Goal: Find specific page/section: Find specific page/section

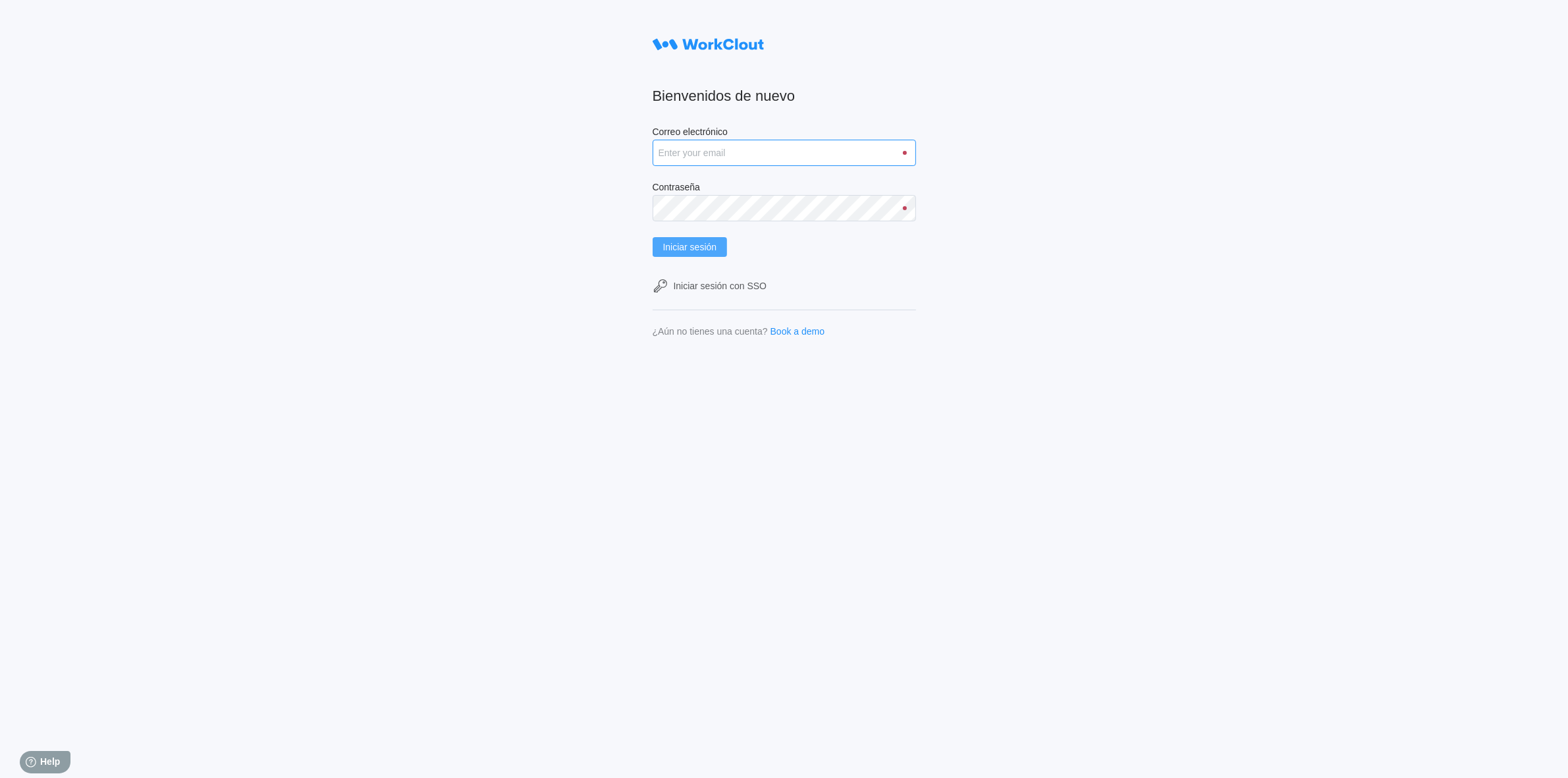
type input "clara.mastria@tradebe.com"
click at [706, 245] on span "Iniciar sesión" at bounding box center [690, 247] width 54 height 9
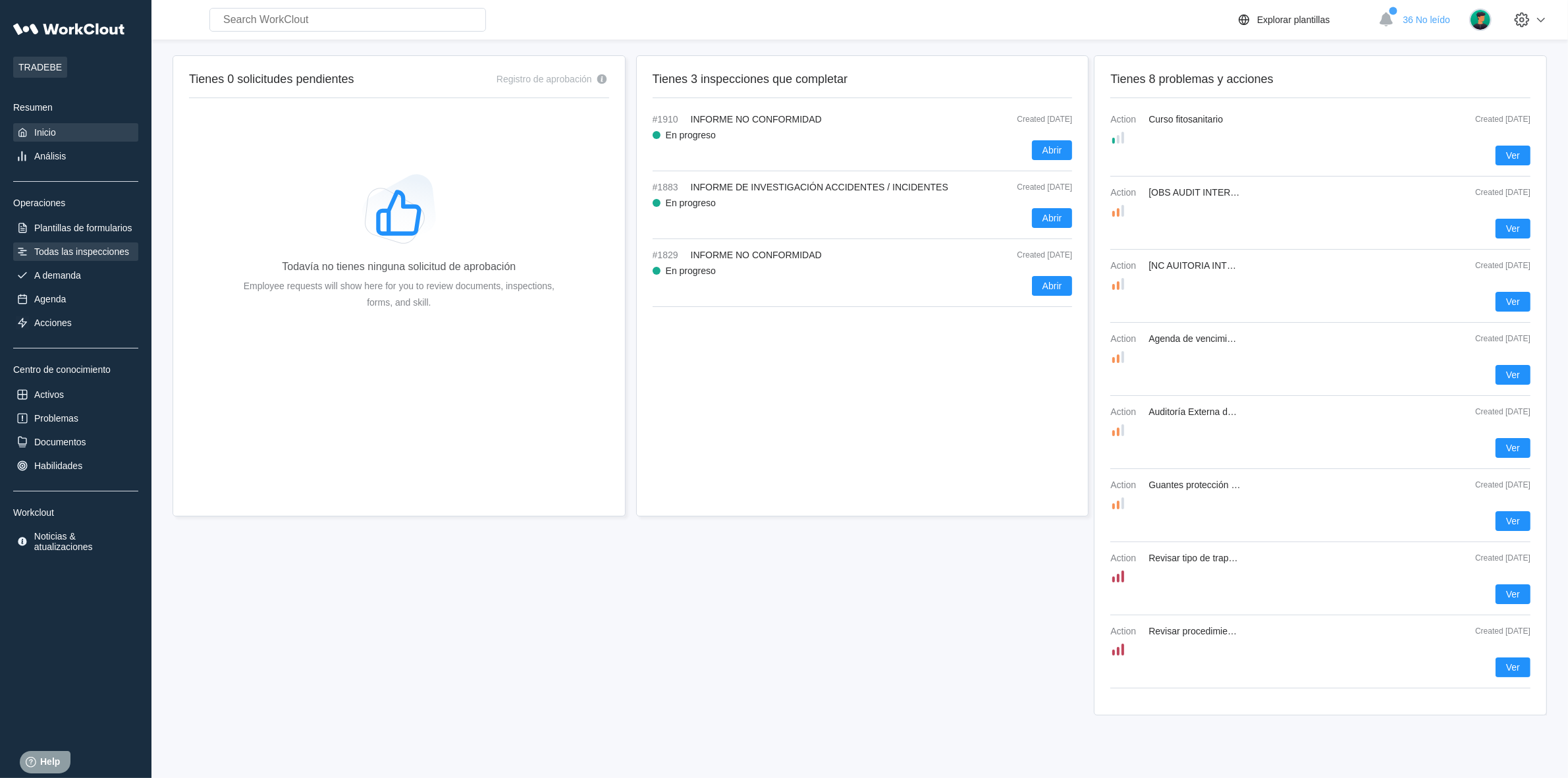
click at [71, 252] on div "Todas las inspecciones" at bounding box center [82, 251] width 95 height 11
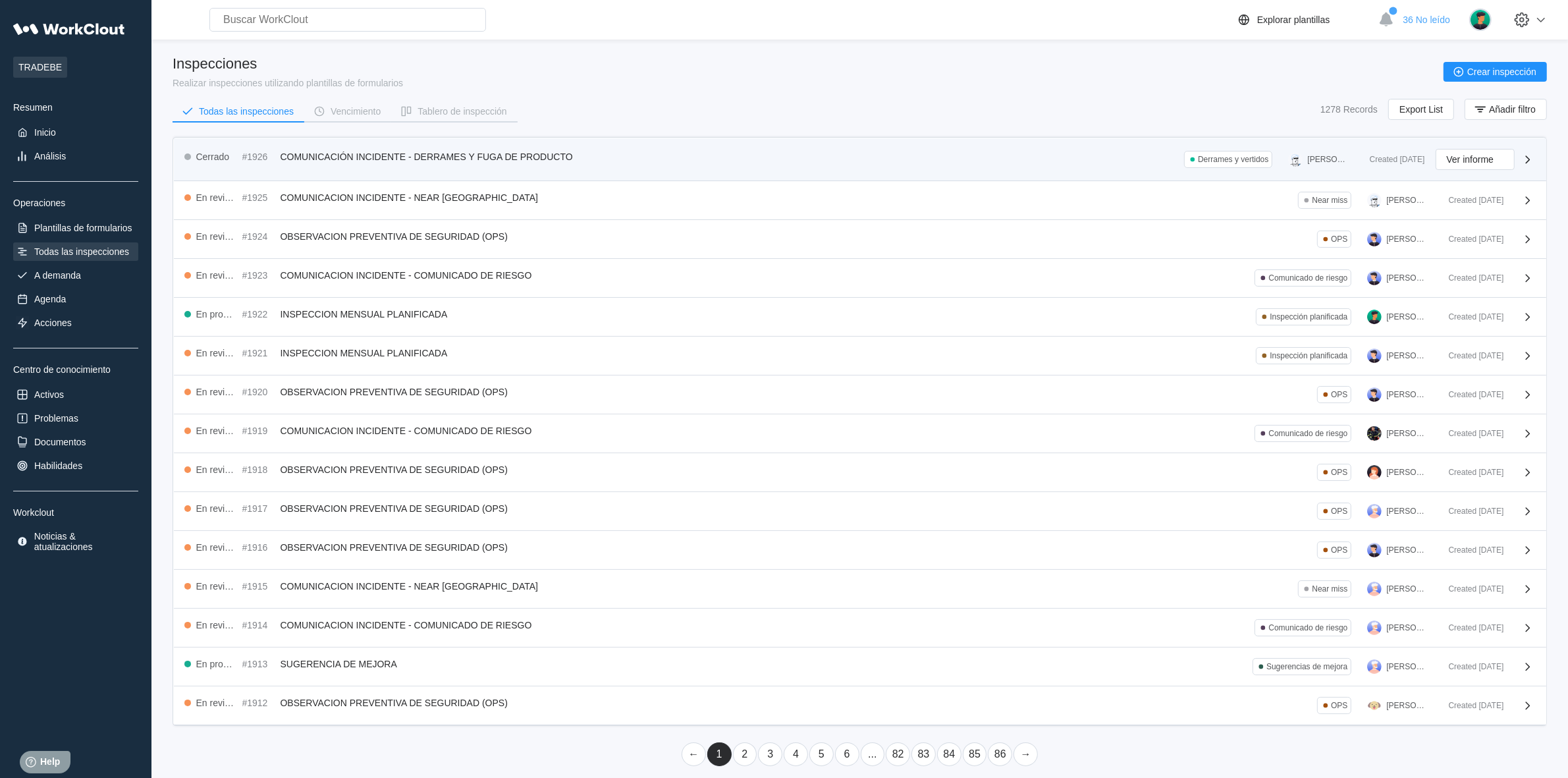
click at [550, 153] on span "COMUNICACIÓN INCIDENTE - DERRAMES Y FUGA DE PRODUCTO" at bounding box center [426, 157] width 292 height 11
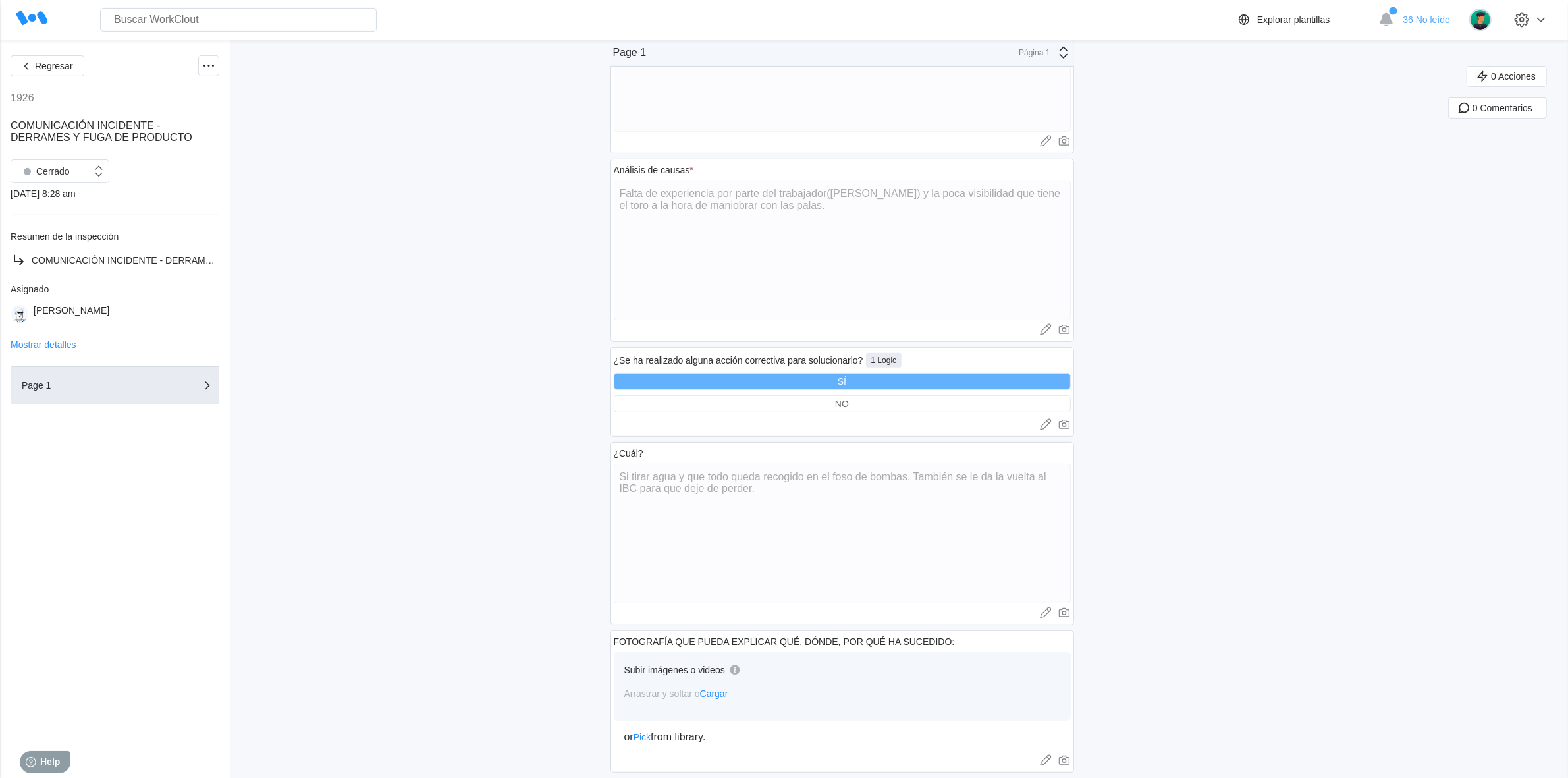
scroll to position [680, 0]
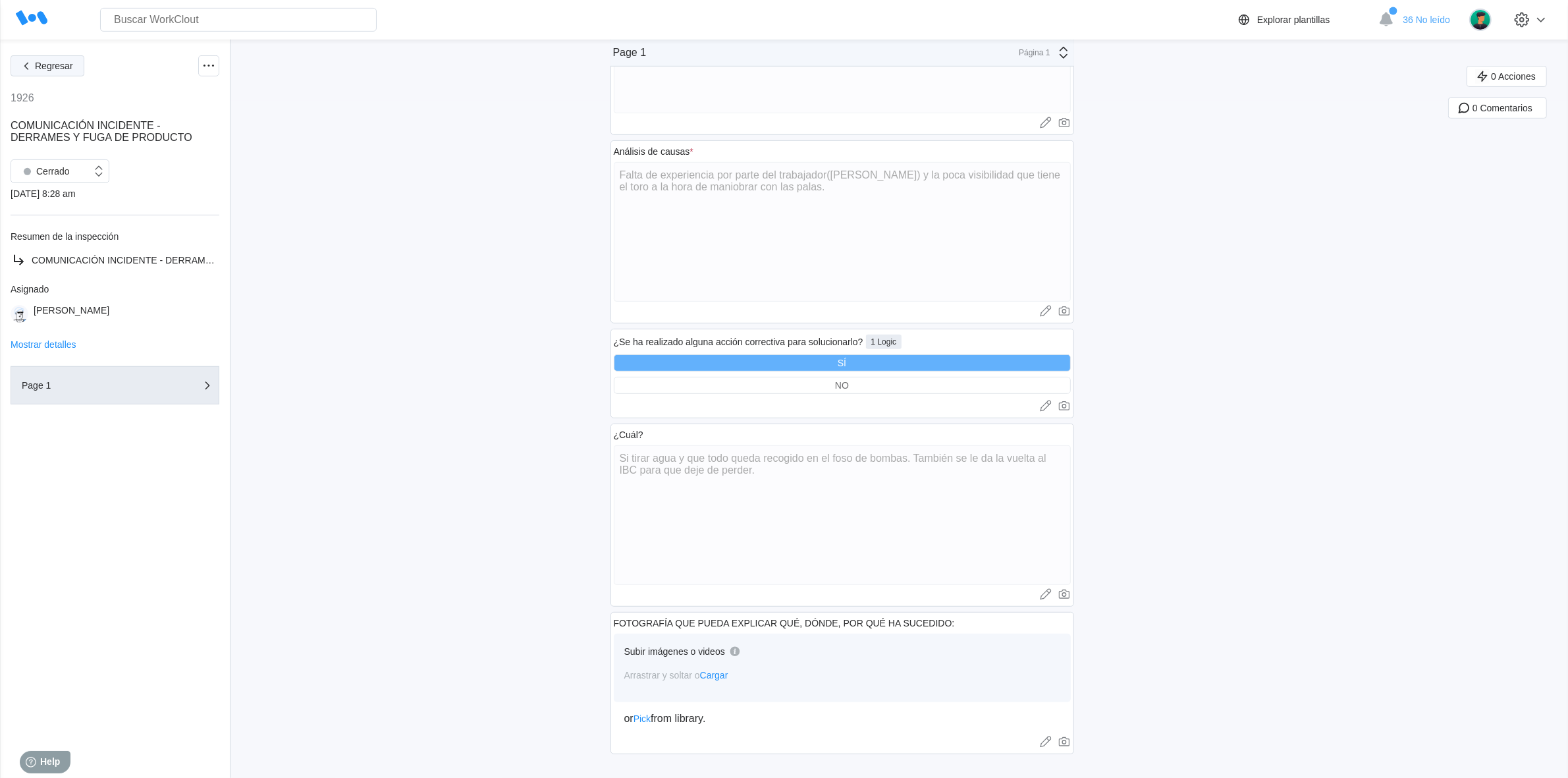
click at [40, 63] on span "Regresar" at bounding box center [54, 66] width 38 height 9
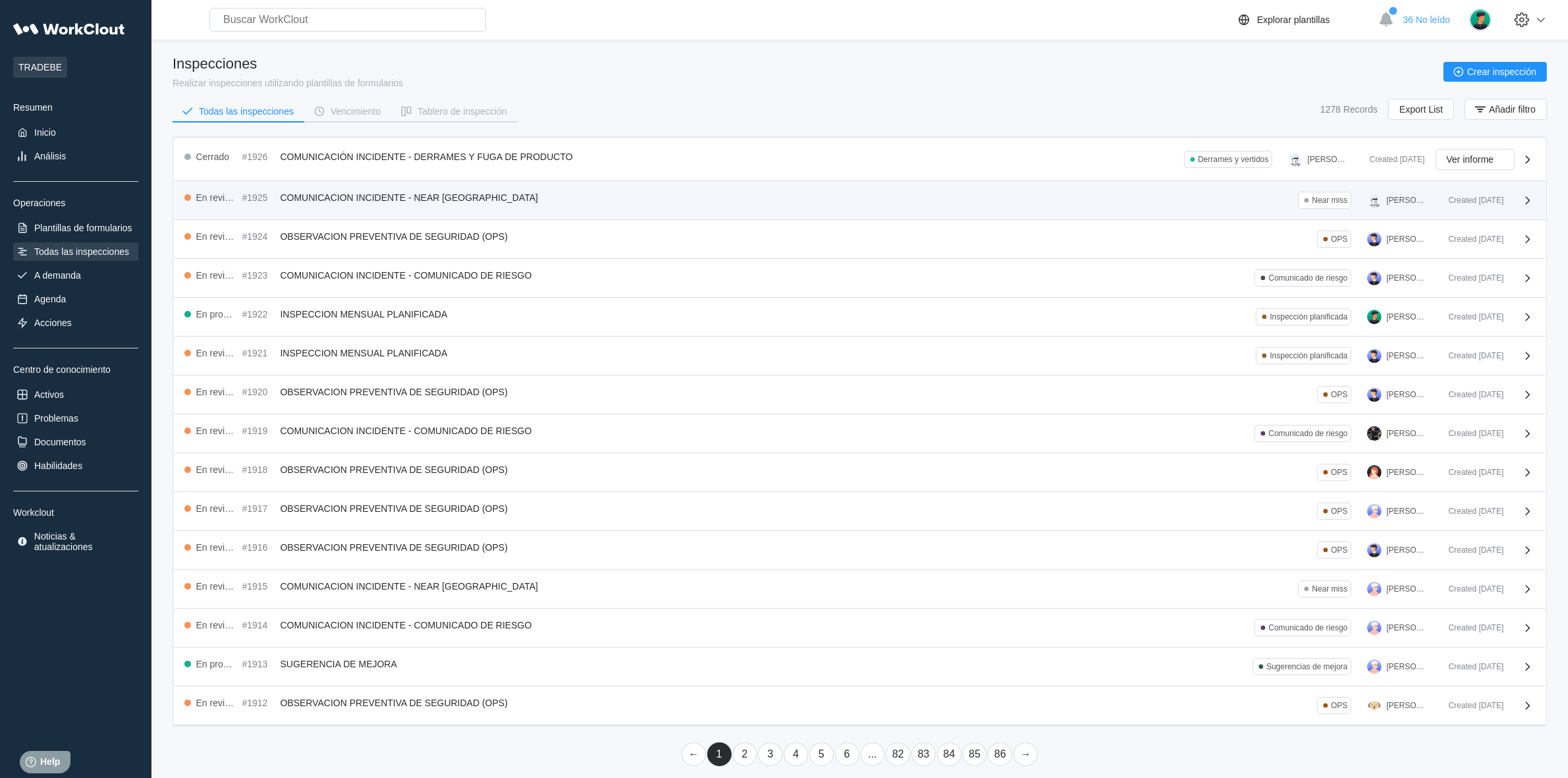
click at [477, 195] on div "En revisión #1925 COMUNICACION INCIDENTE - NEAR MISS Near miss ALFONSO MORUNO" at bounding box center [812, 200] width 1254 height 17
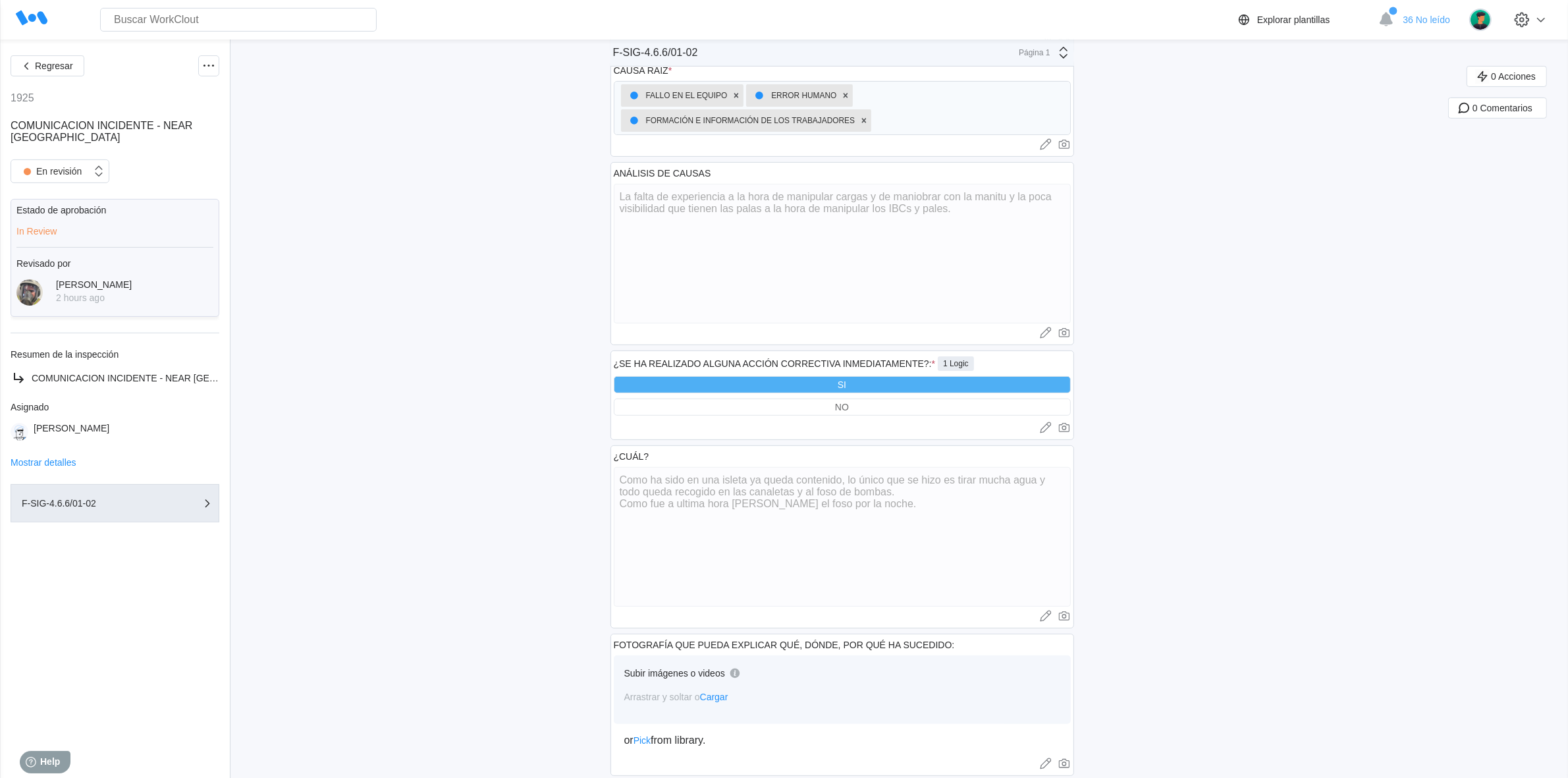
scroll to position [576, 0]
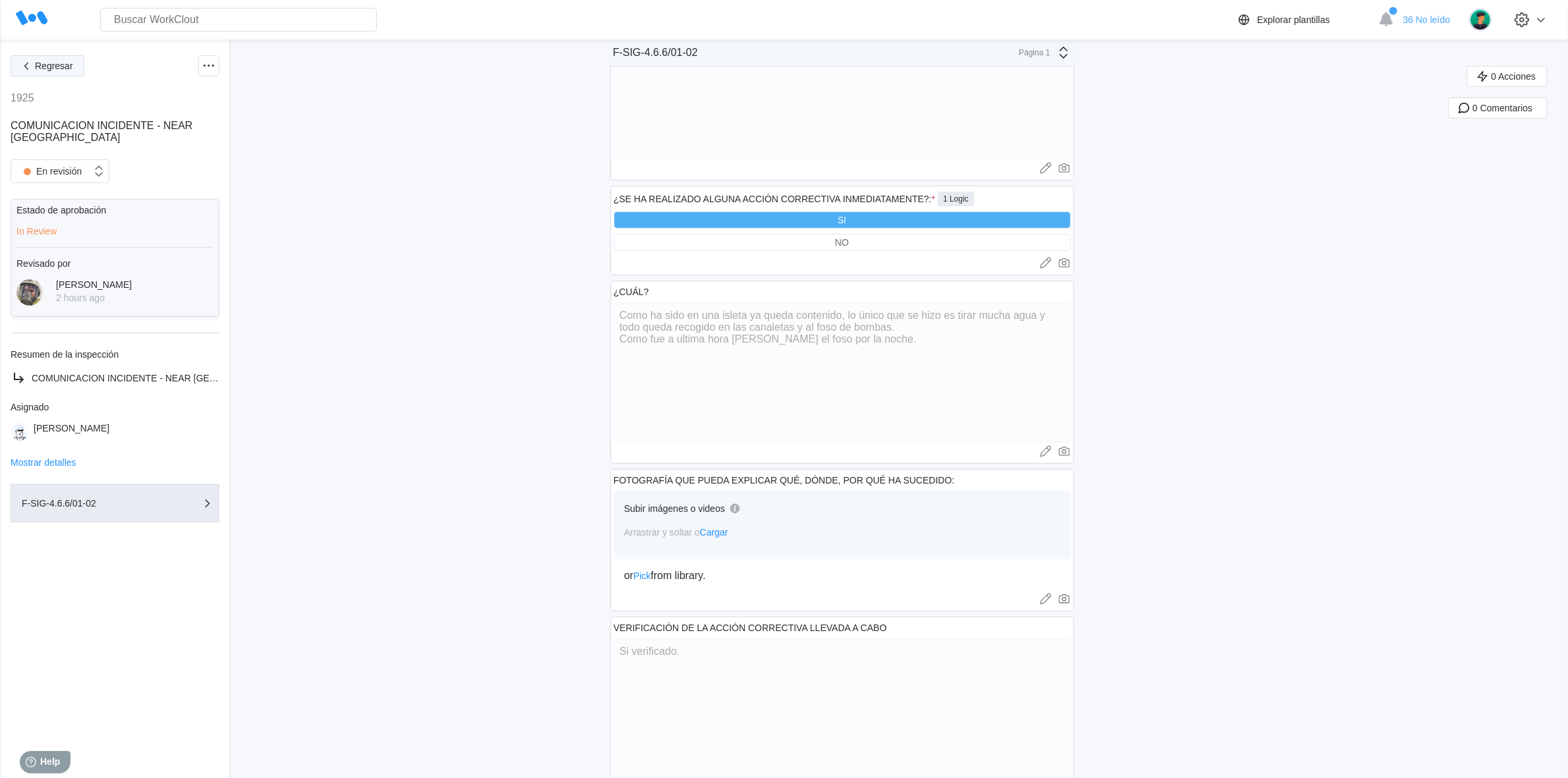
click at [64, 61] on span "Regresar" at bounding box center [54, 66] width 38 height 9
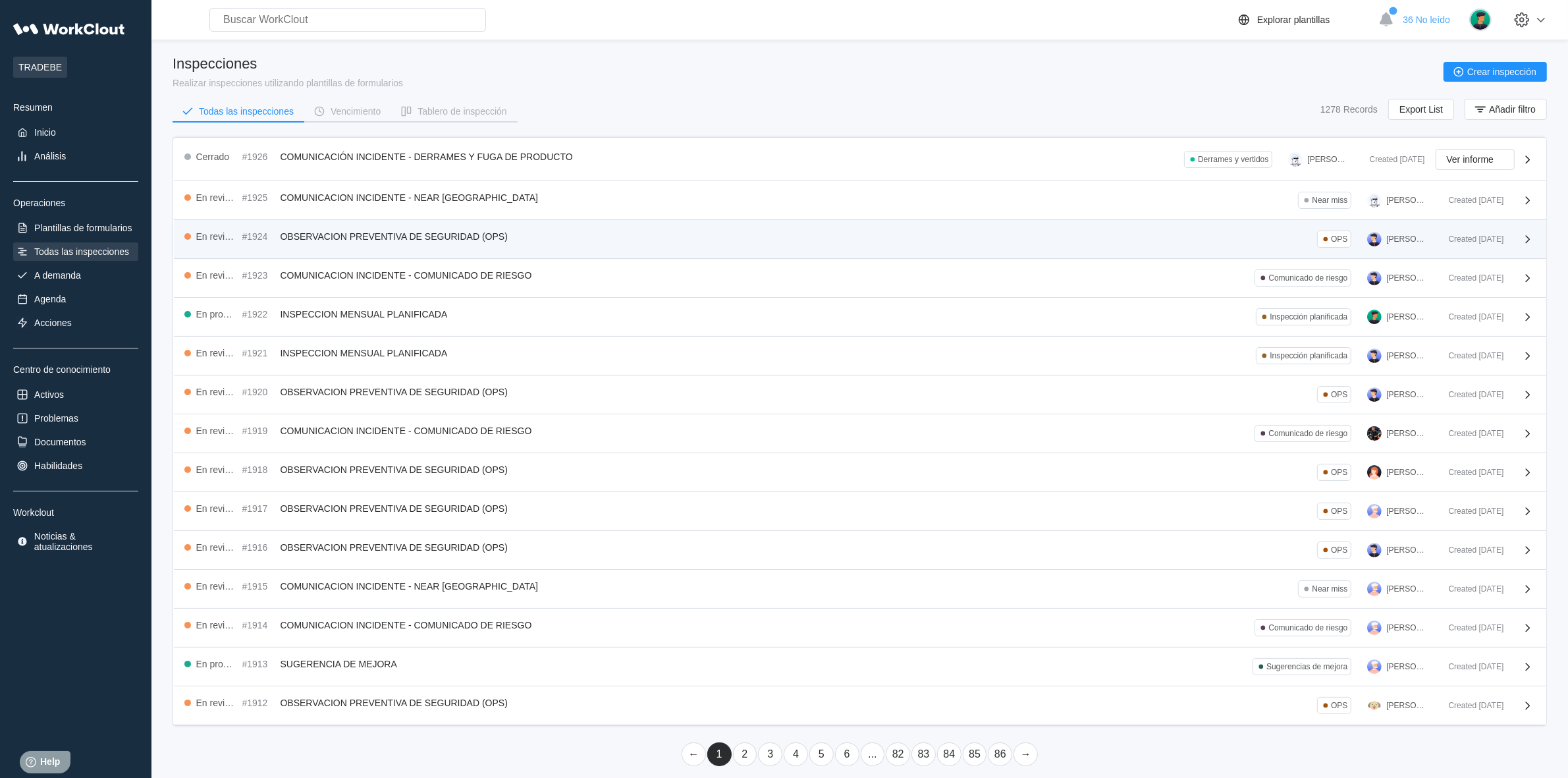
click at [465, 244] on div "En revisión #1924 OBSERVACION PREVENTIVA DE SEGURIDAD (OPS) OPS XAVIER ARAGON" at bounding box center [812, 239] width 1254 height 17
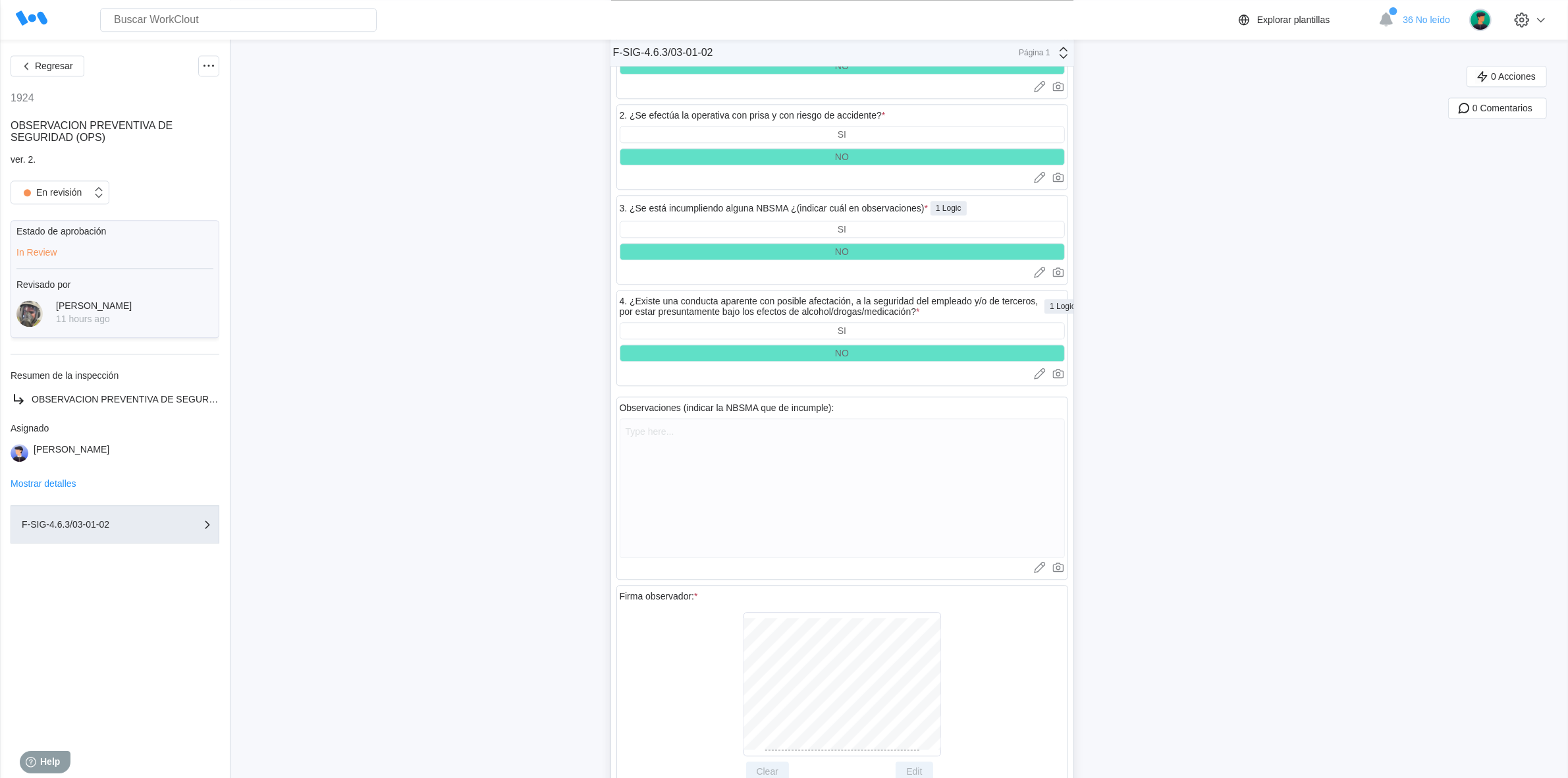
scroll to position [4159, 0]
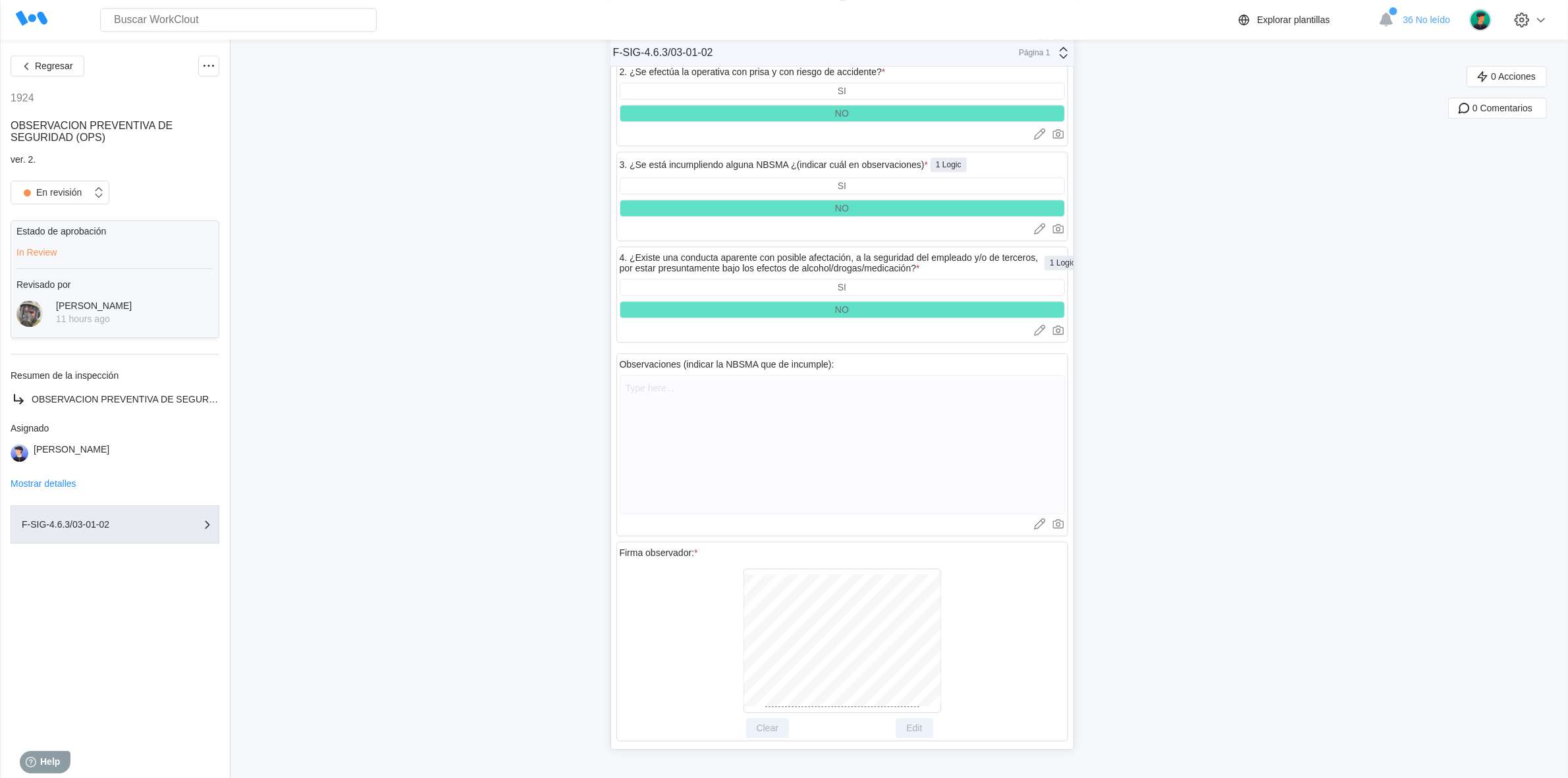
click at [48, 59] on button "Regresar" at bounding box center [48, 65] width 74 height 21
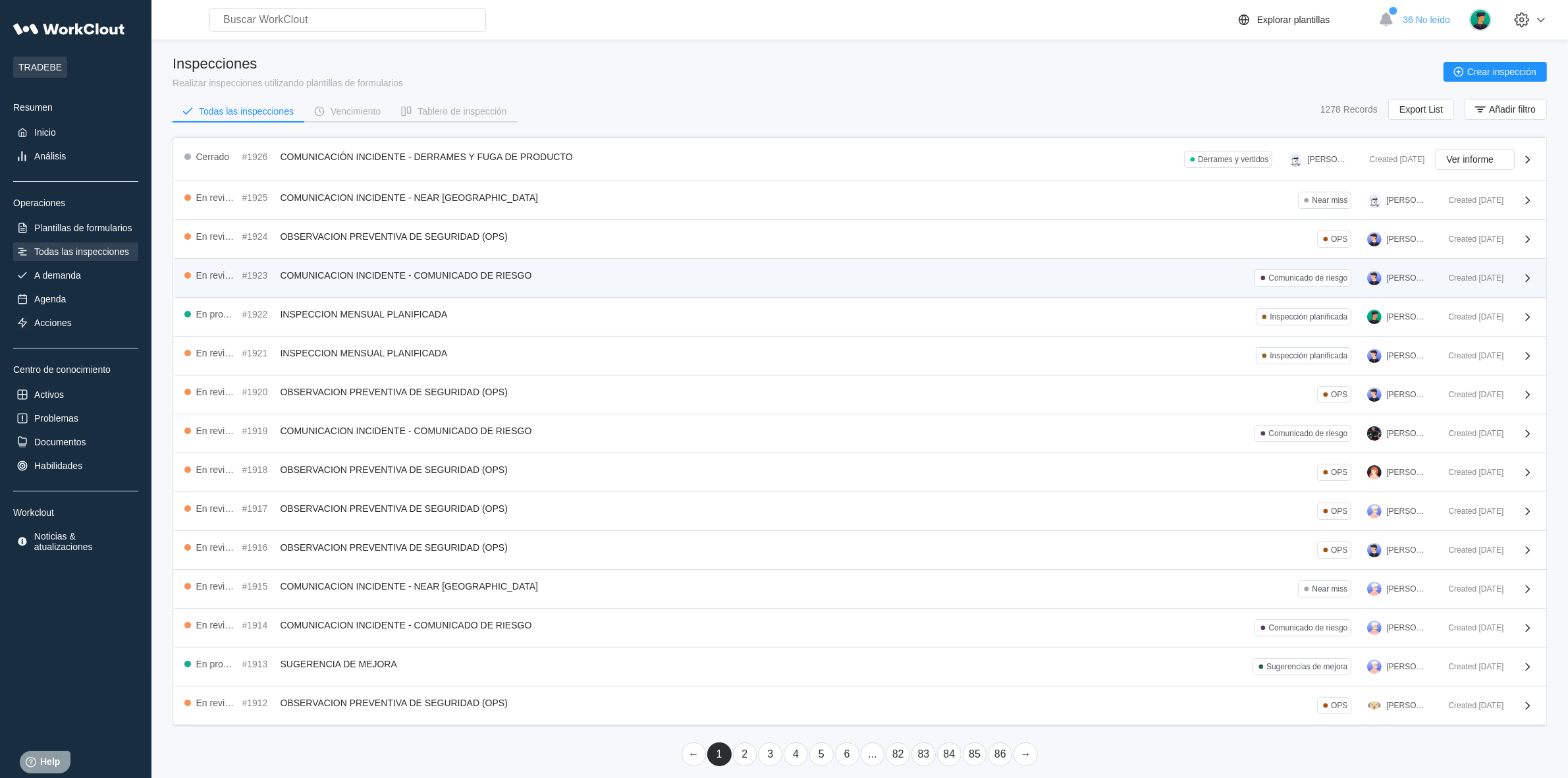
click at [510, 271] on span "COMUNICACION INCIDENTE - COMUNICADO DE RIESGO" at bounding box center [406, 275] width 251 height 11
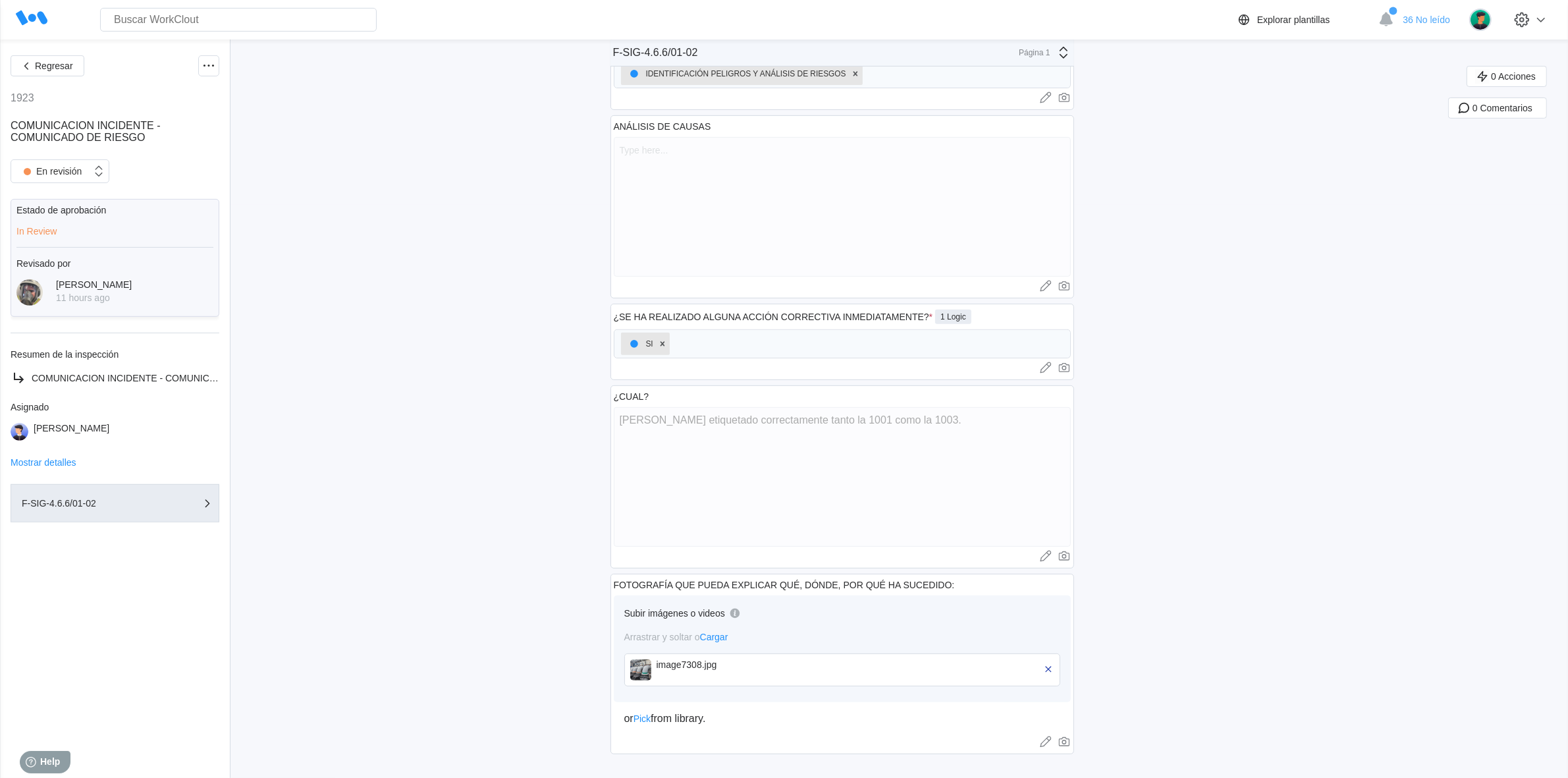
scroll to position [577, 0]
click at [71, 69] on span "Regresar" at bounding box center [54, 66] width 38 height 9
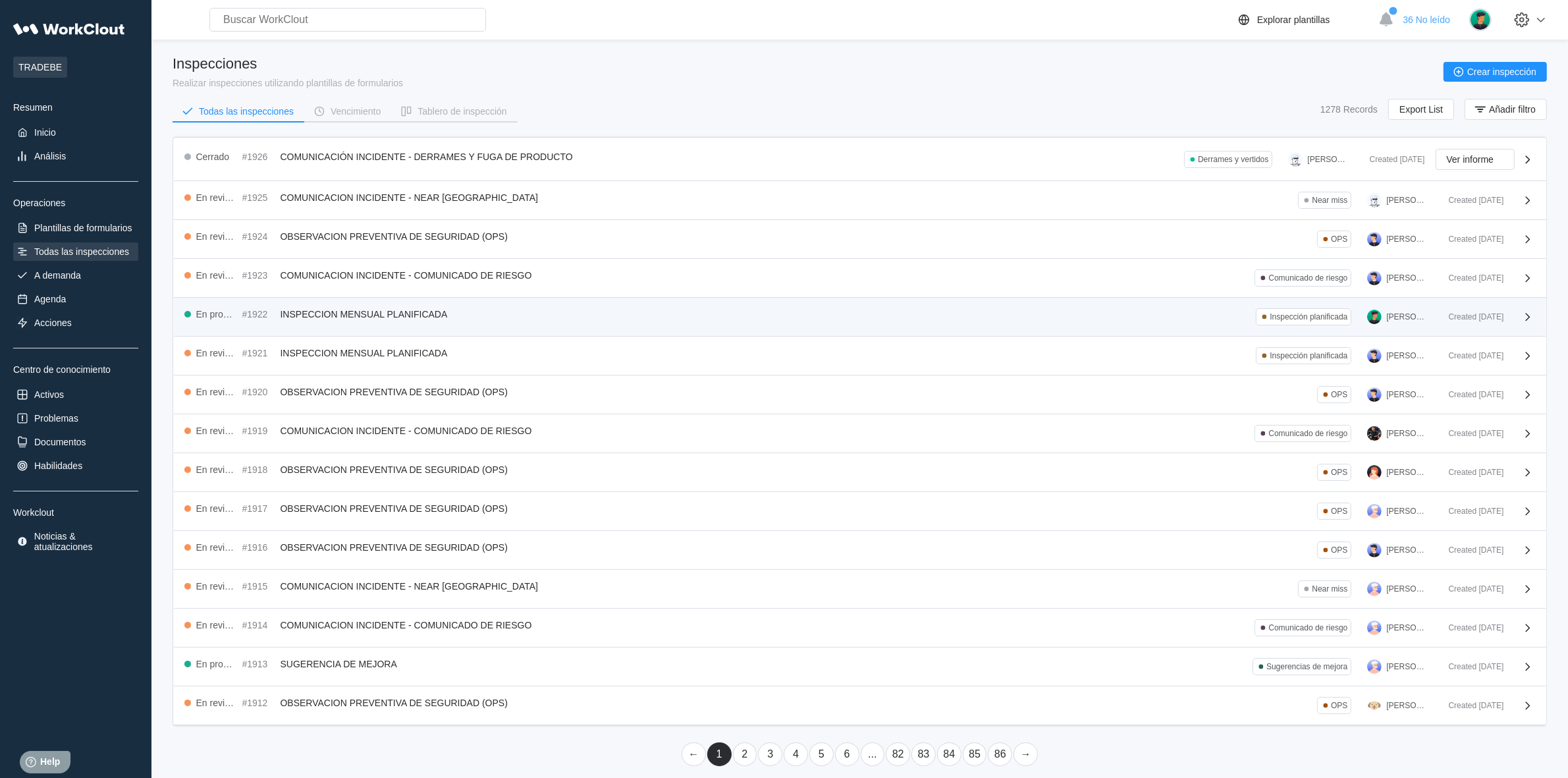
click at [419, 307] on div "En progreso #1922 INSPECCION MENSUAL PLANIFICADA Inspección planificada JAVIER …" at bounding box center [860, 317] width 1372 height 39
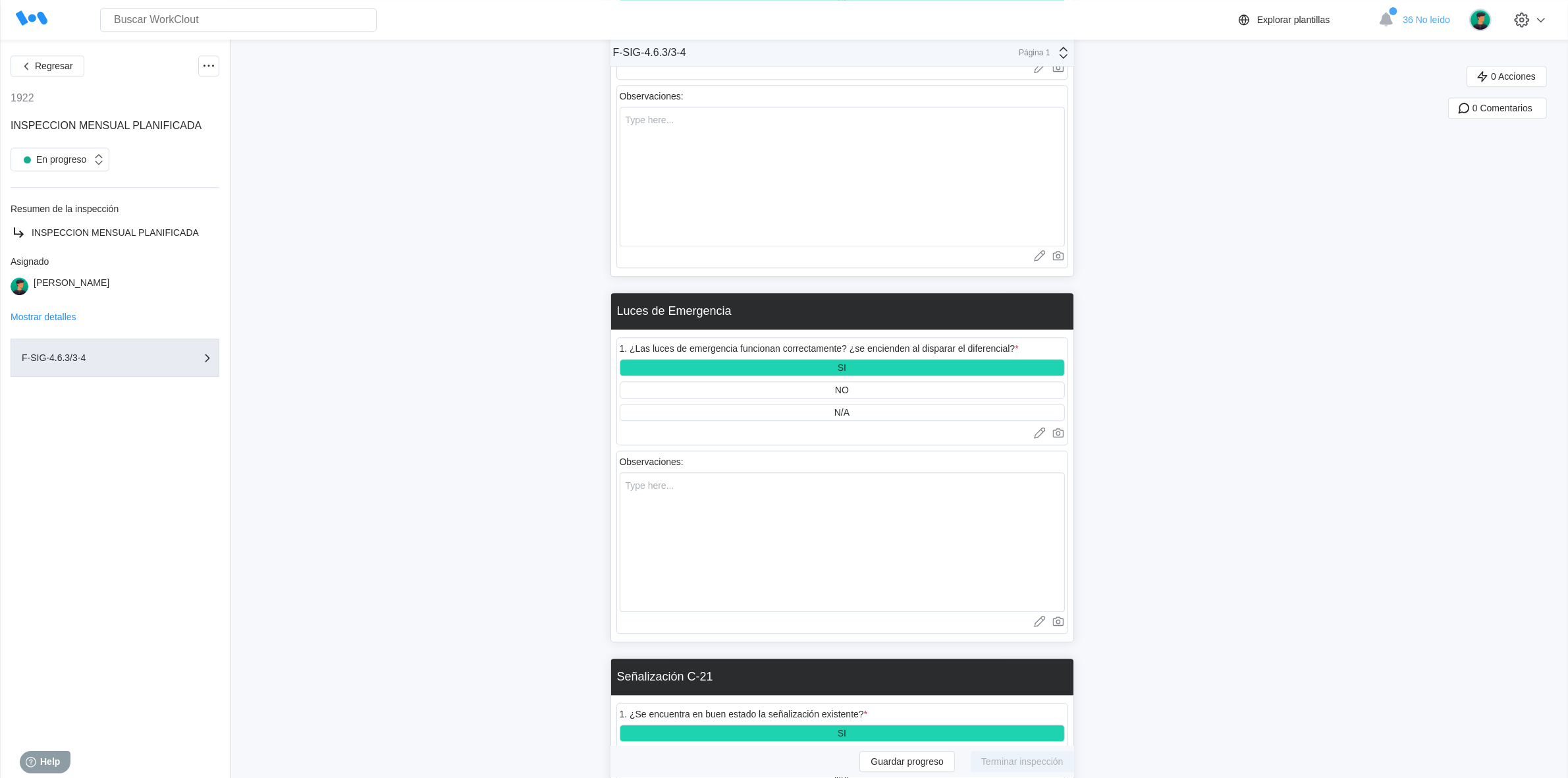
scroll to position [4280, 0]
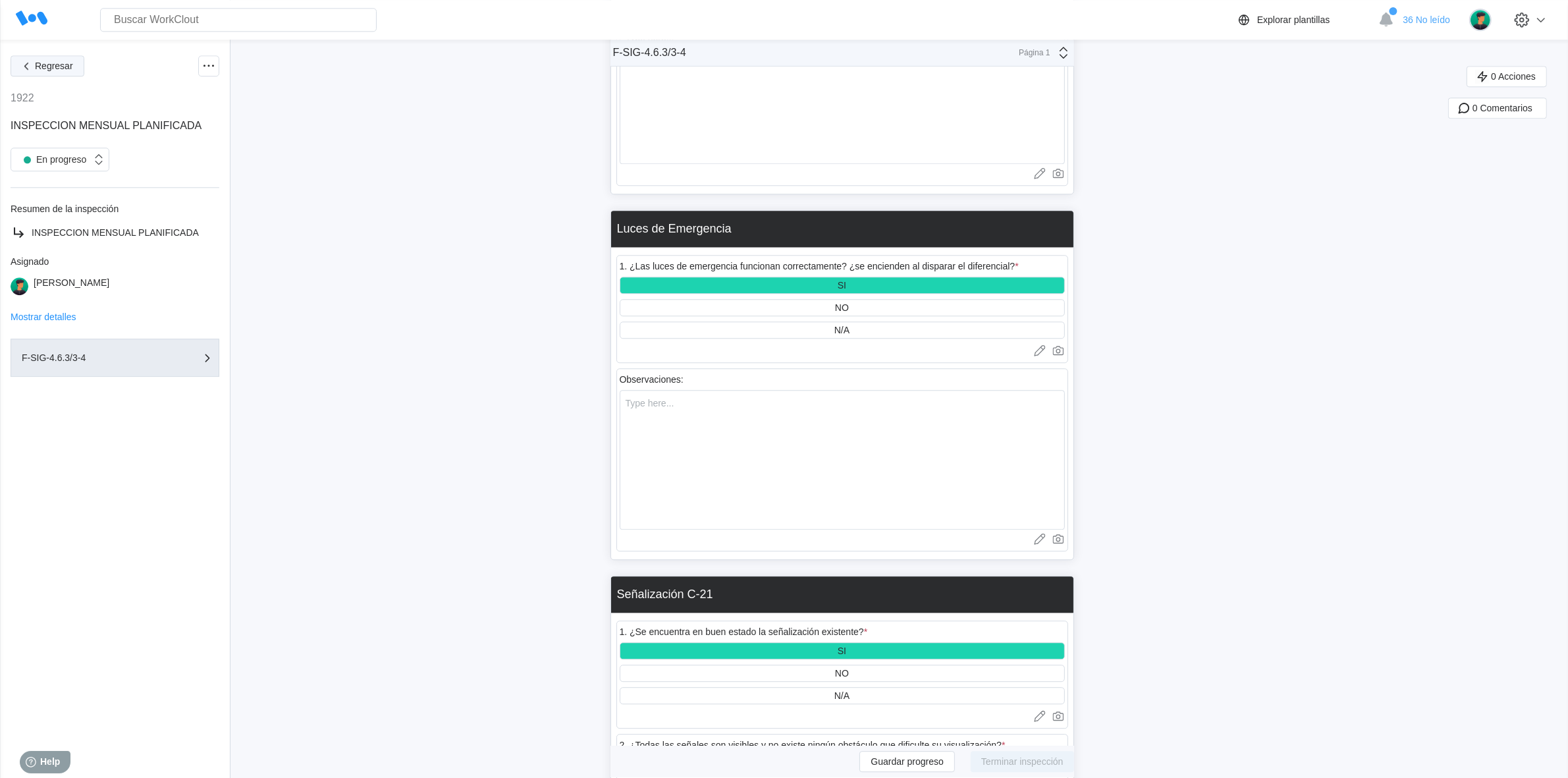
click at [54, 64] on span "Regresar" at bounding box center [54, 66] width 38 height 9
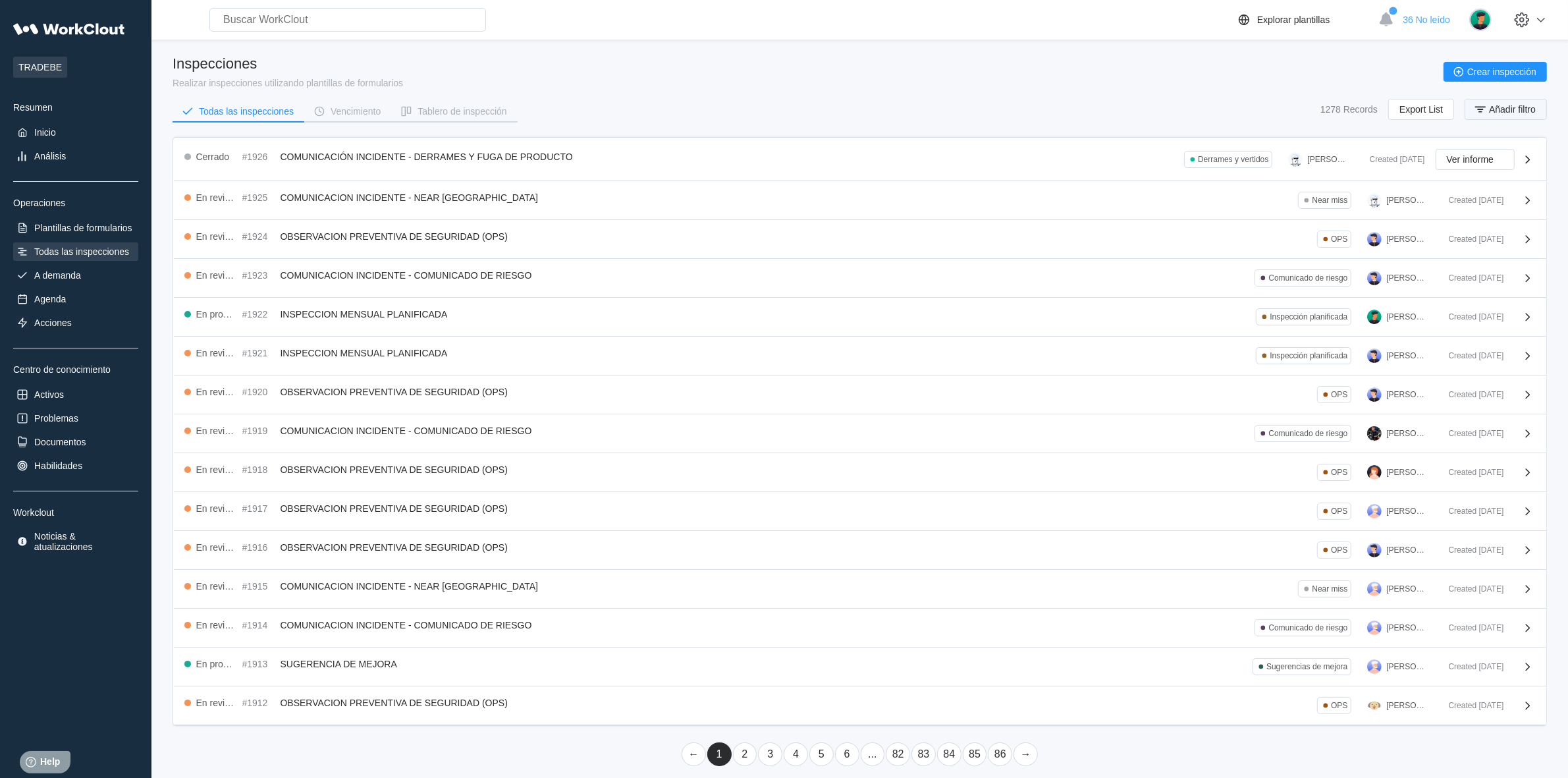
click at [1516, 102] on button "Añadir filtro" at bounding box center [1505, 109] width 82 height 21
click at [1176, 160] on div "Nombre de inspección" at bounding box center [1147, 161] width 91 height 11
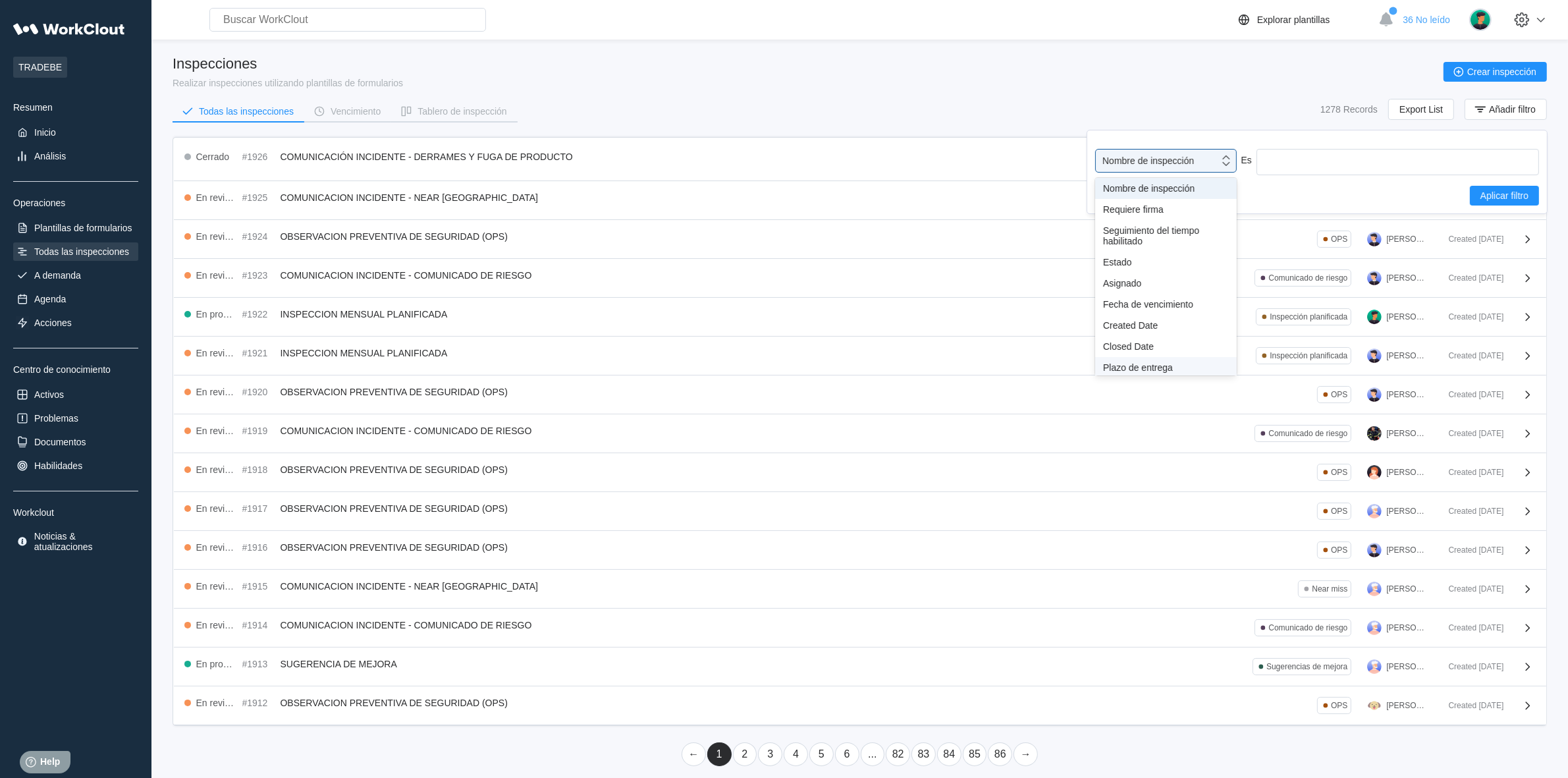
scroll to position [97, 0]
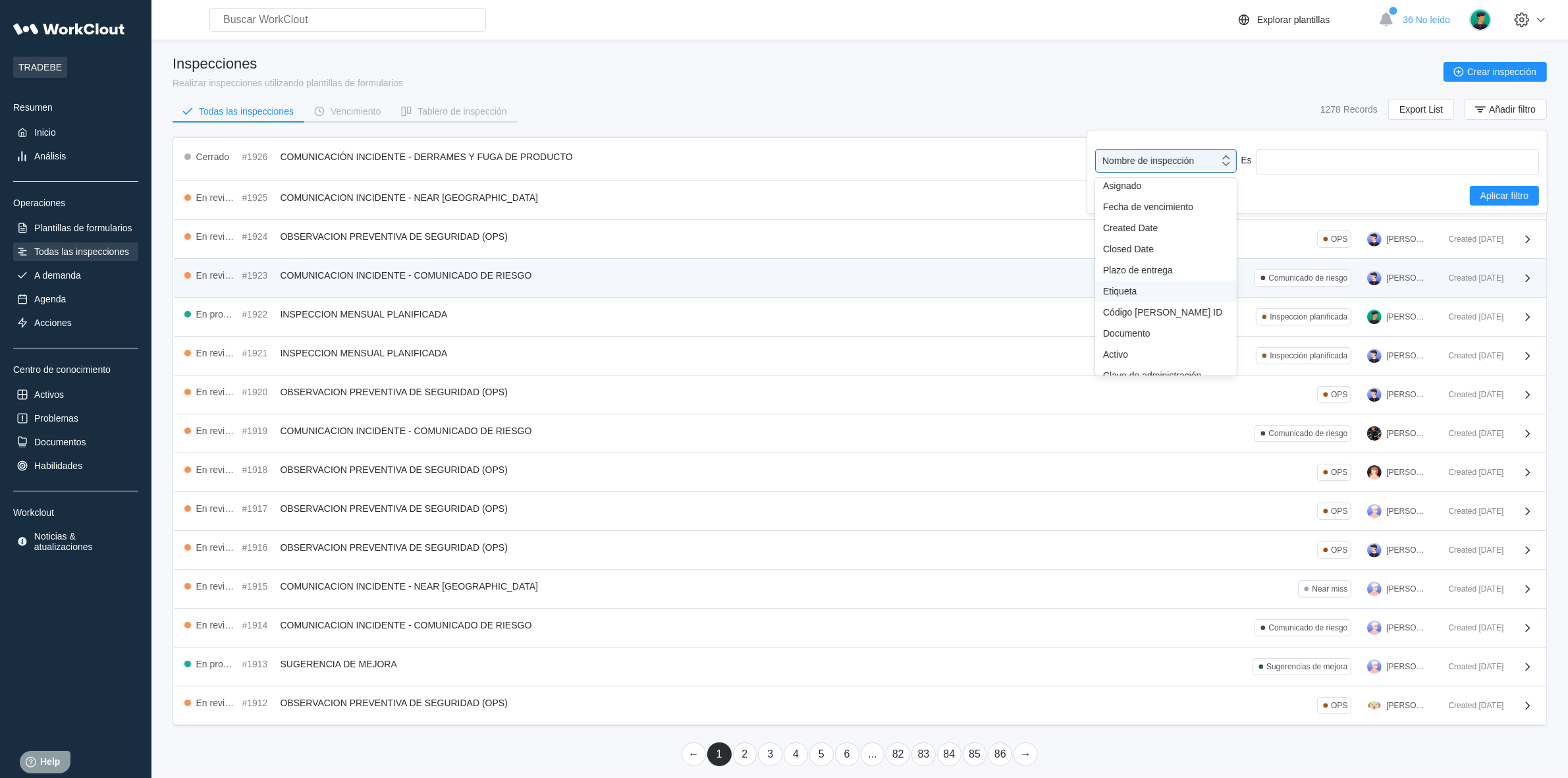
click at [1131, 286] on div "Etiqueta" at bounding box center [1166, 291] width 126 height 11
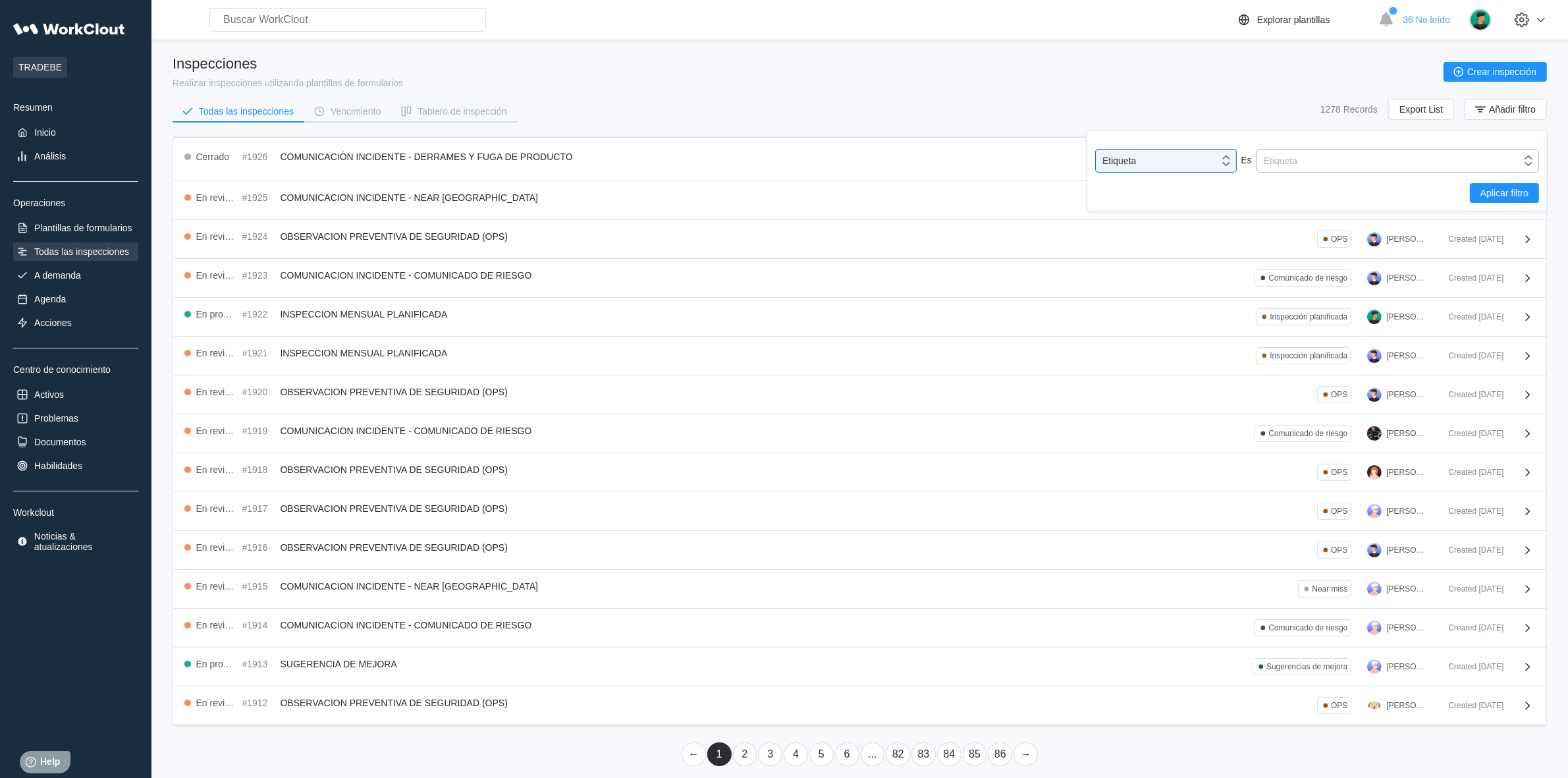
click at [1345, 162] on div "Etiqueta" at bounding box center [1389, 161] width 264 height 18
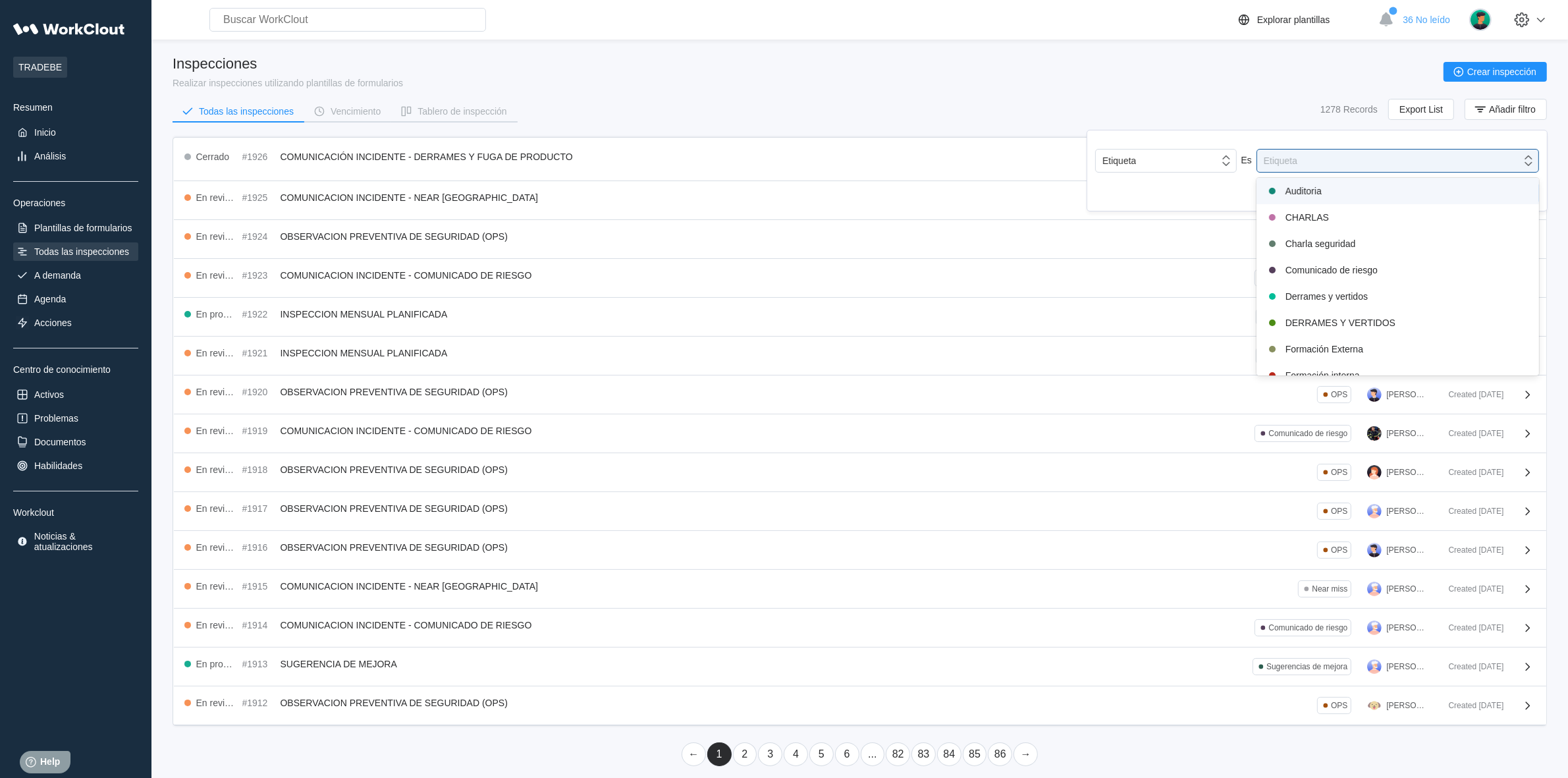
click at [1295, 192] on div "Auditoria" at bounding box center [1398, 191] width 267 height 16
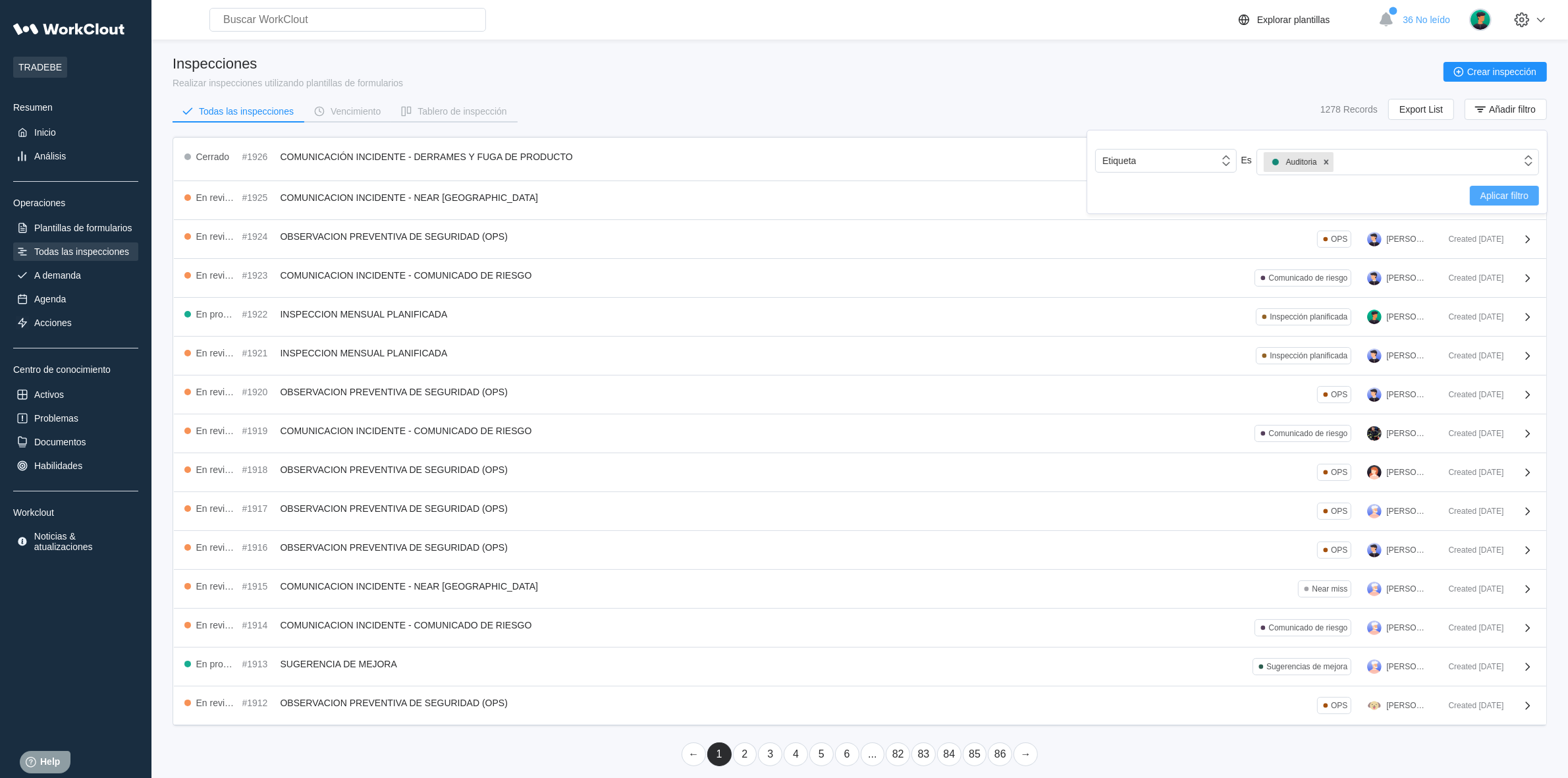
click at [1528, 189] on button "Aplicar filtro" at bounding box center [1504, 195] width 69 height 20
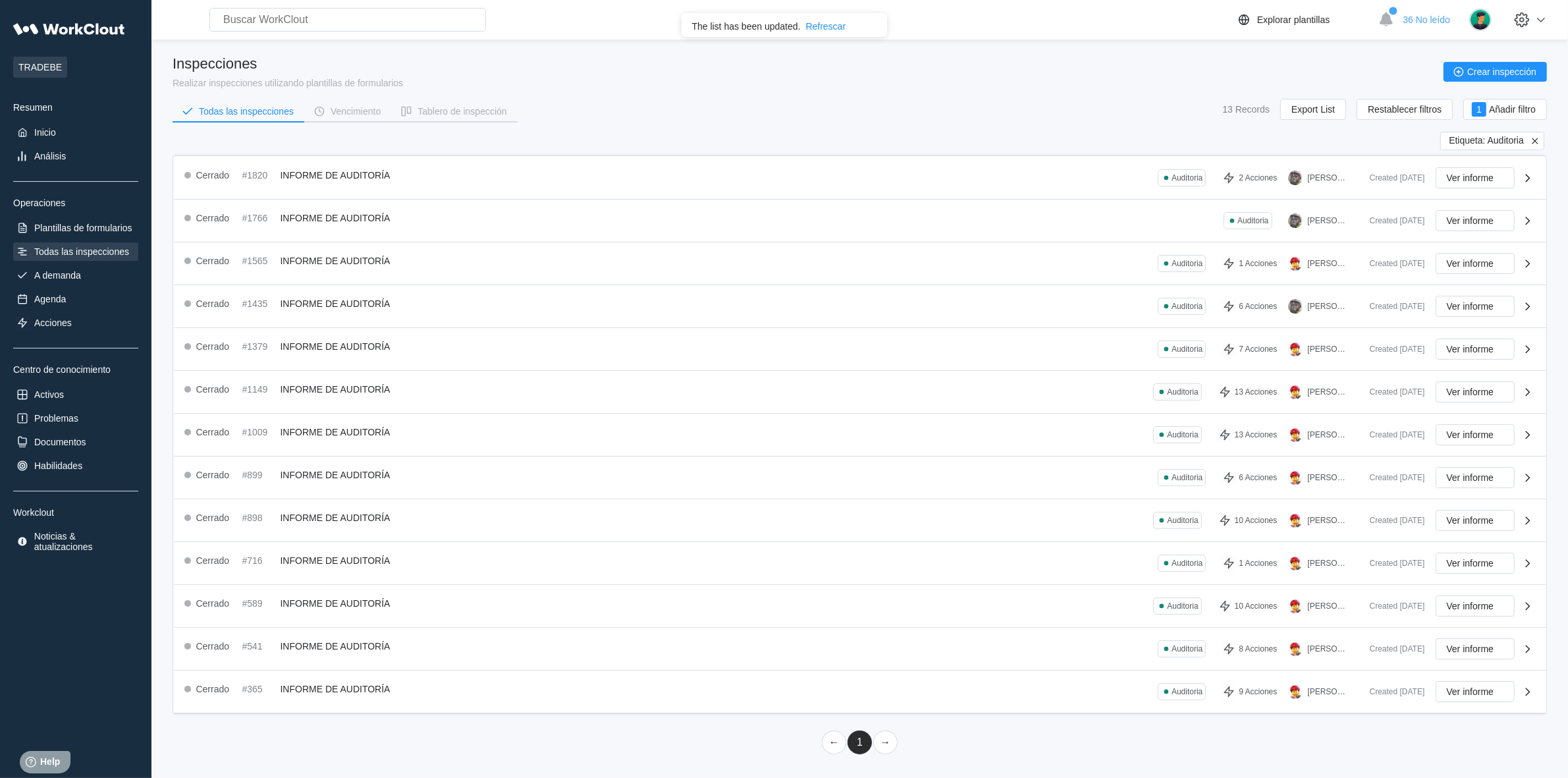
click at [1535, 135] on icon at bounding box center [1534, 140] width 11 height 11
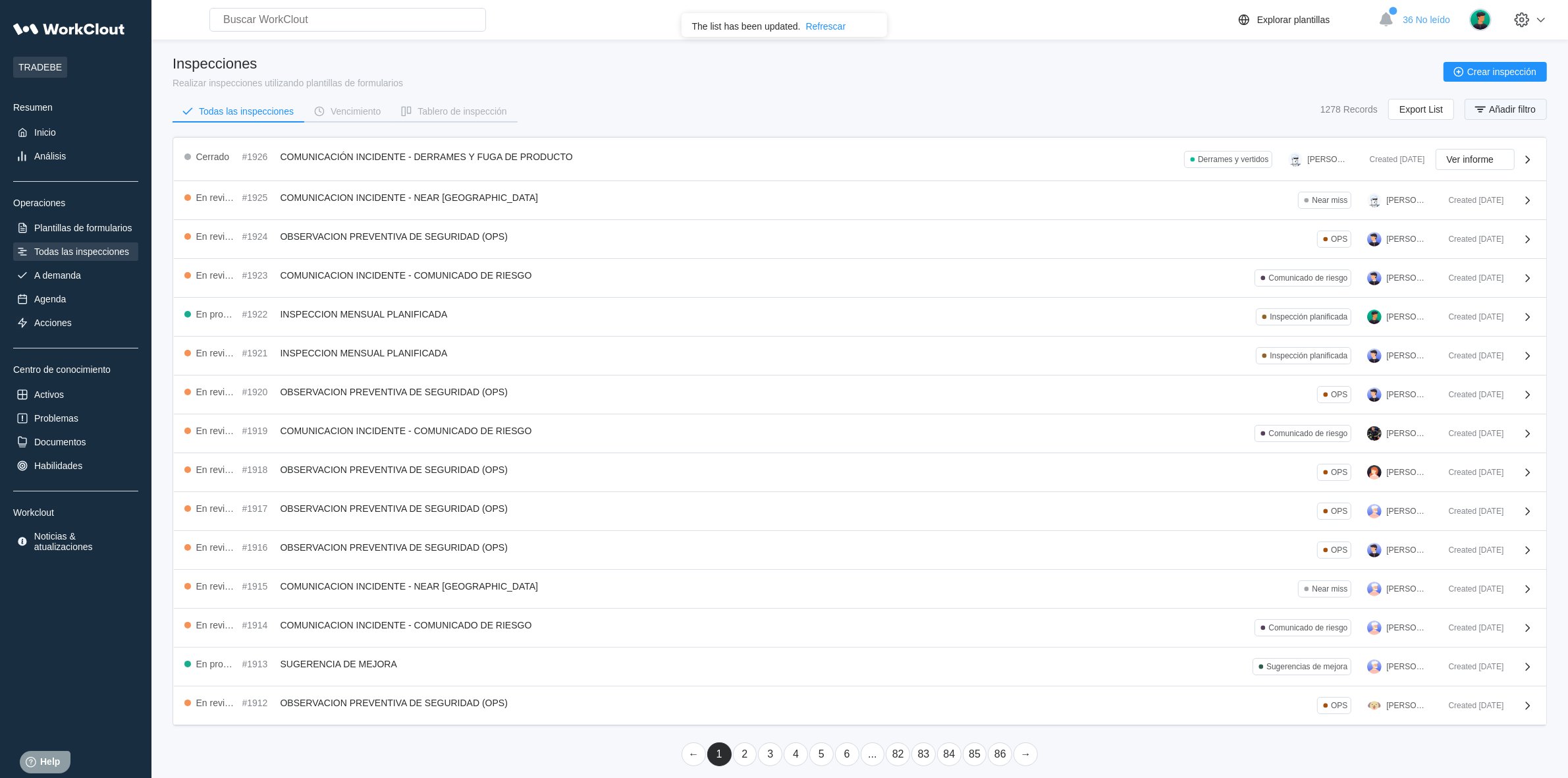
click at [1526, 112] on span "Añadir filtro" at bounding box center [1511, 110] width 47 height 9
click at [1310, 159] on div "Etiqueta" at bounding box center [1389, 161] width 264 height 18
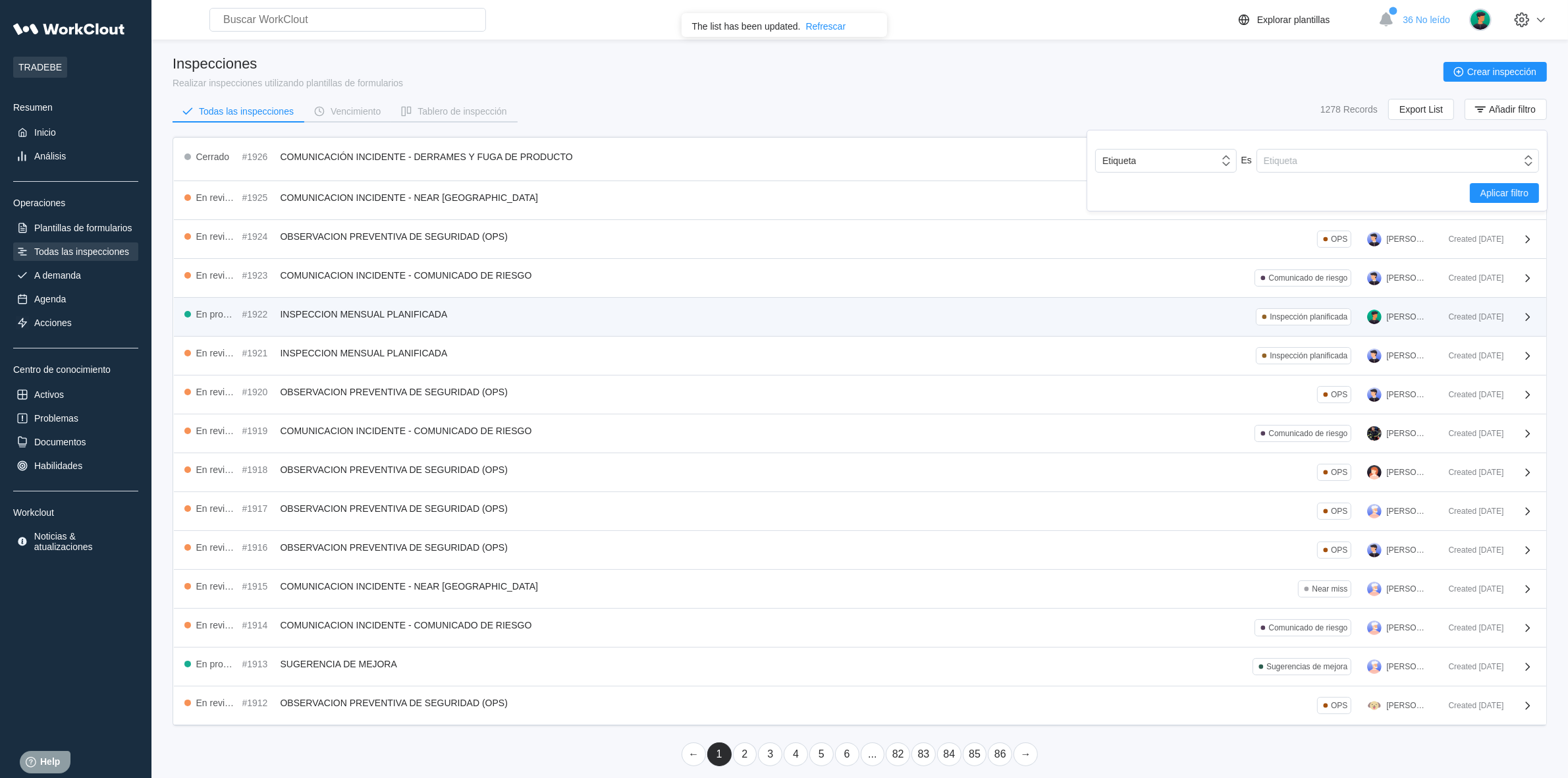
scroll to position [16, 0]
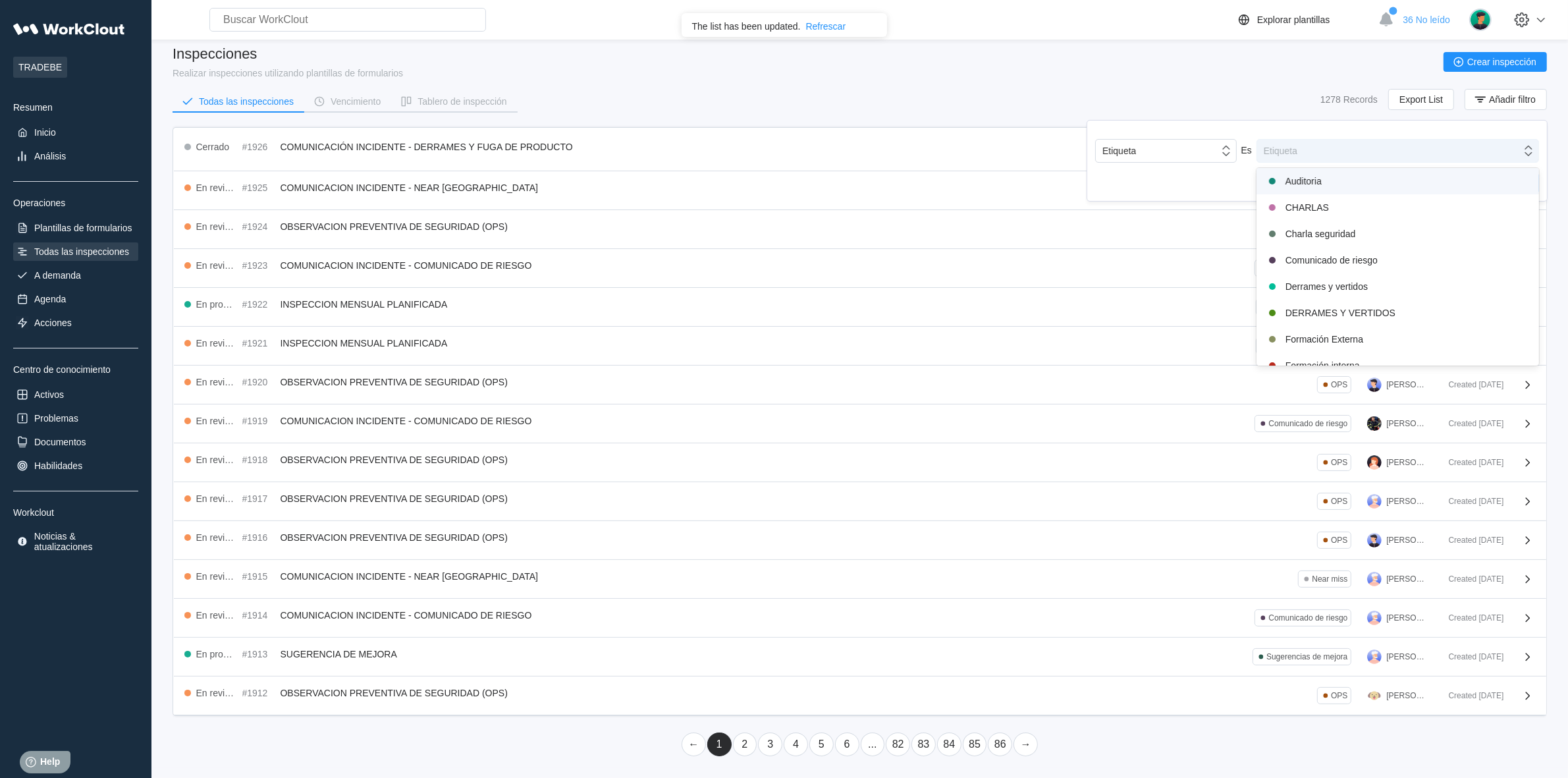
drag, startPoint x: 1424, startPoint y: 317, endPoint x: 1334, endPoint y: 148, distance: 191.5
click at [1334, 148] on div "Etiqueta" at bounding box center [1389, 151] width 264 height 18
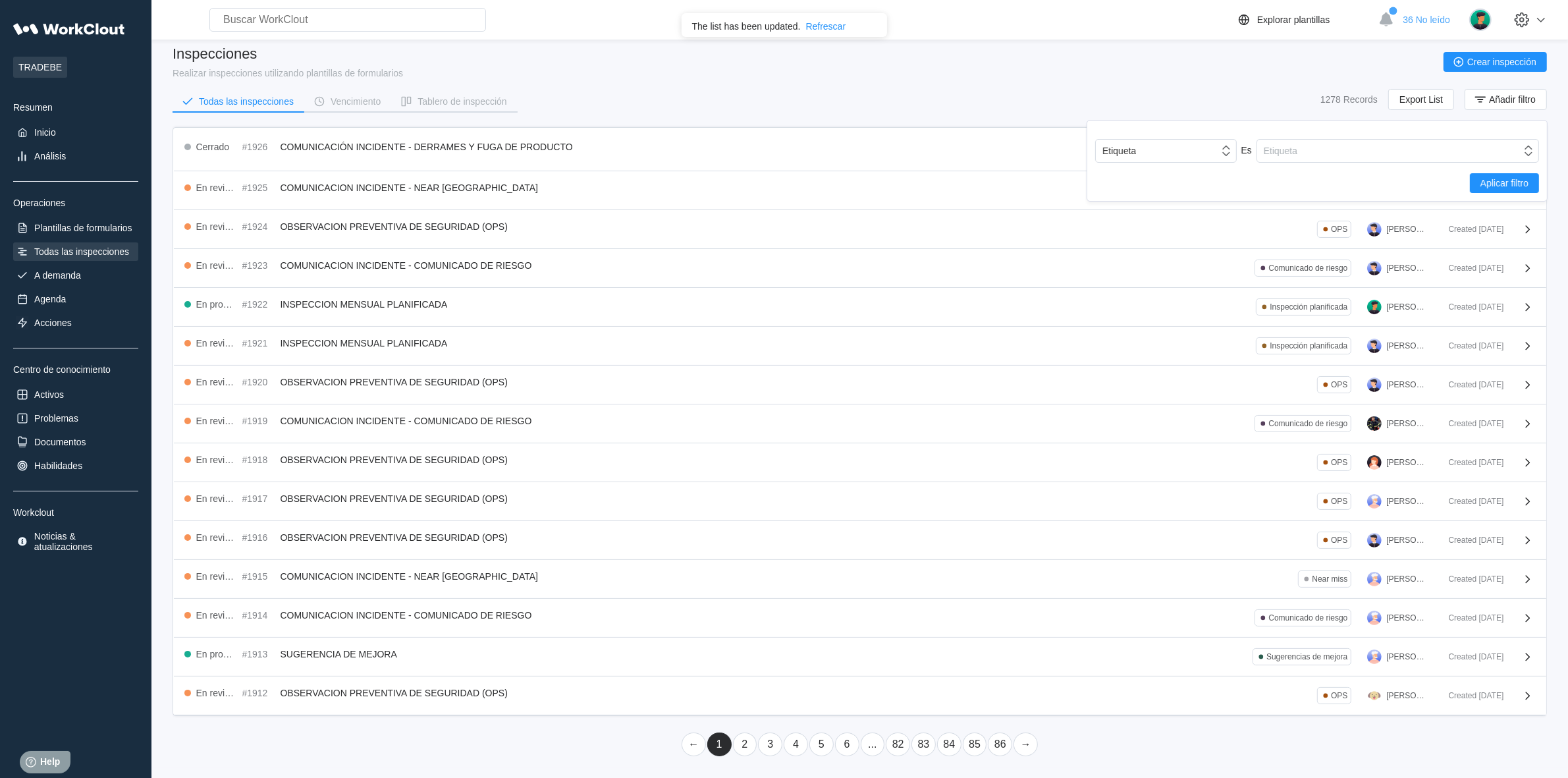
click at [938, 103] on div "Todas las inspecciones Vencimiento Tablero de inspección 1278 Records Export Li…" at bounding box center [859, 105] width 1374 height 33
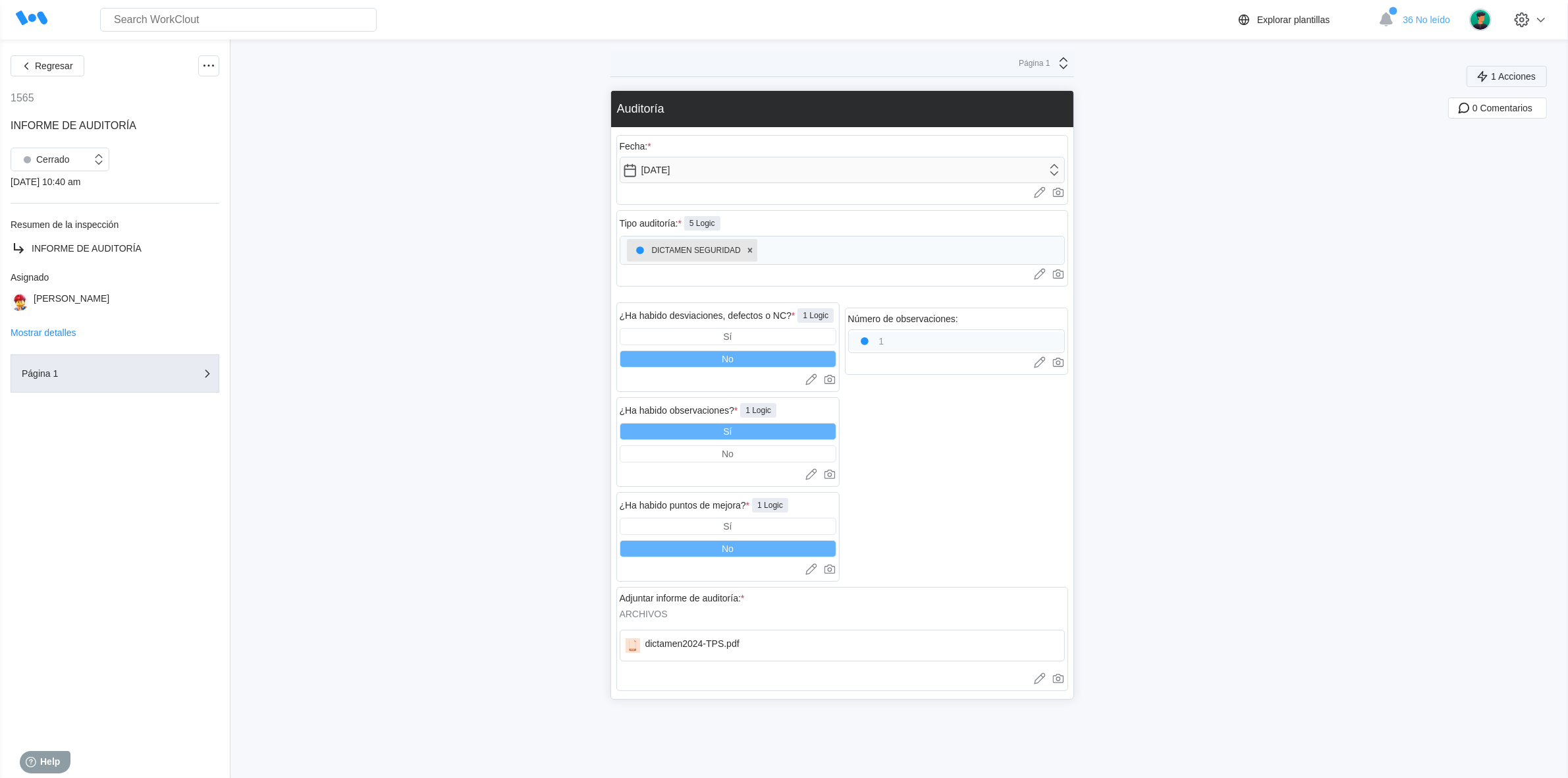
click at [1528, 69] on button "1 Acciones" at bounding box center [1506, 76] width 80 height 21
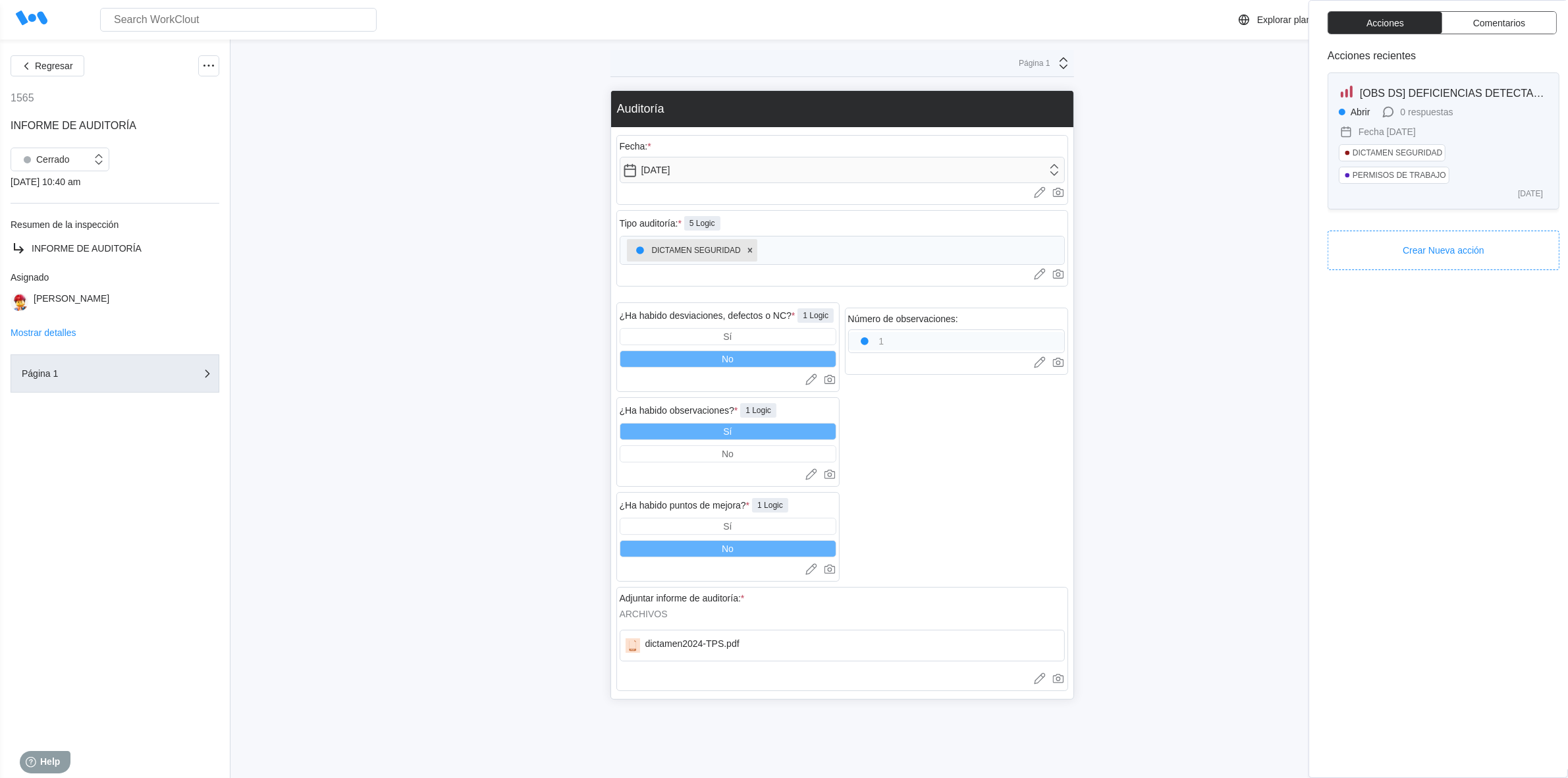
click at [1478, 104] on div "[OBS DS] DEFICIENCIAS DETECTADAS EN PERMISOS DE TRABAJO Abrir 0 respuestas Fech…" at bounding box center [1443, 140] width 209 height 114
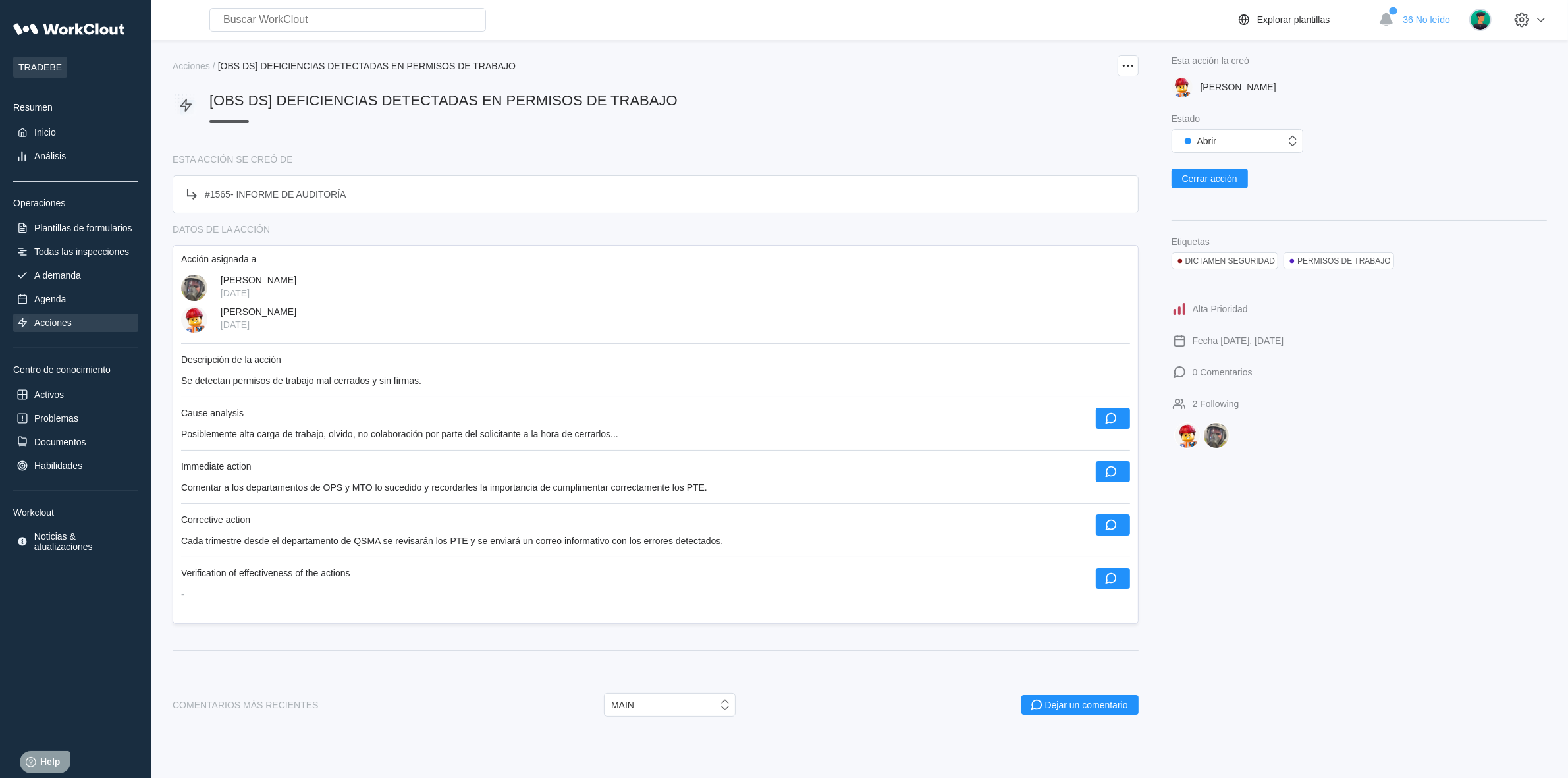
click at [1476, 277] on div "Esta acción la creó [PERSON_NAME] Estado Abrir Cerrar acción Etiquetas DICTAMEN…" at bounding box center [1359, 251] width 376 height 393
